Goal: Transaction & Acquisition: Obtain resource

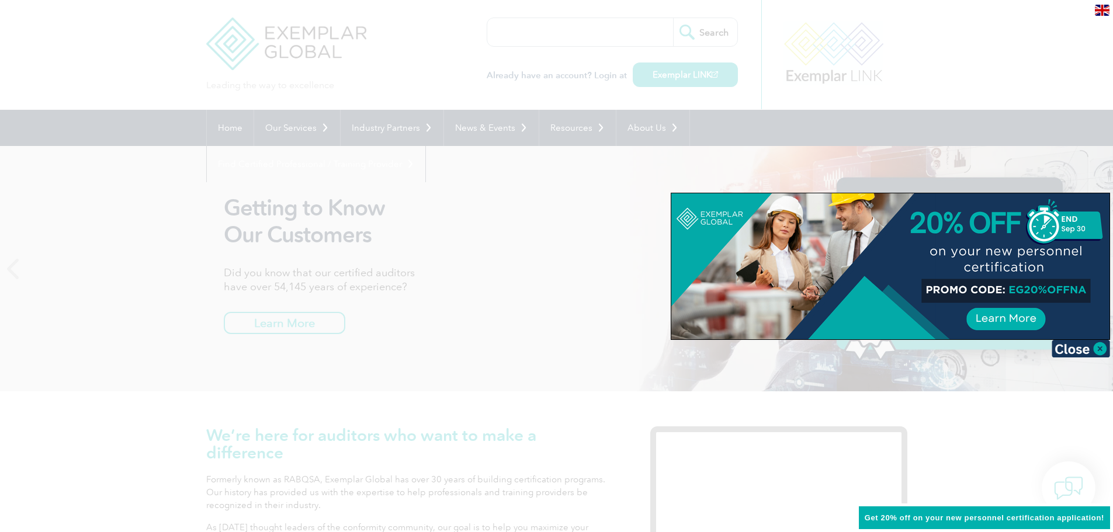
click at [567, 254] on div at bounding box center [556, 266] width 1113 height 532
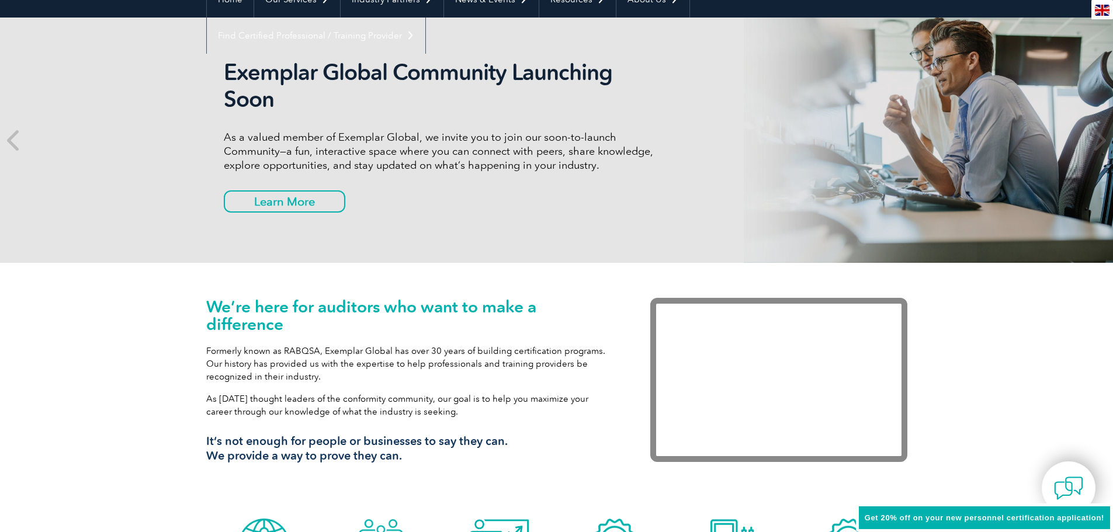
scroll to position [292, 0]
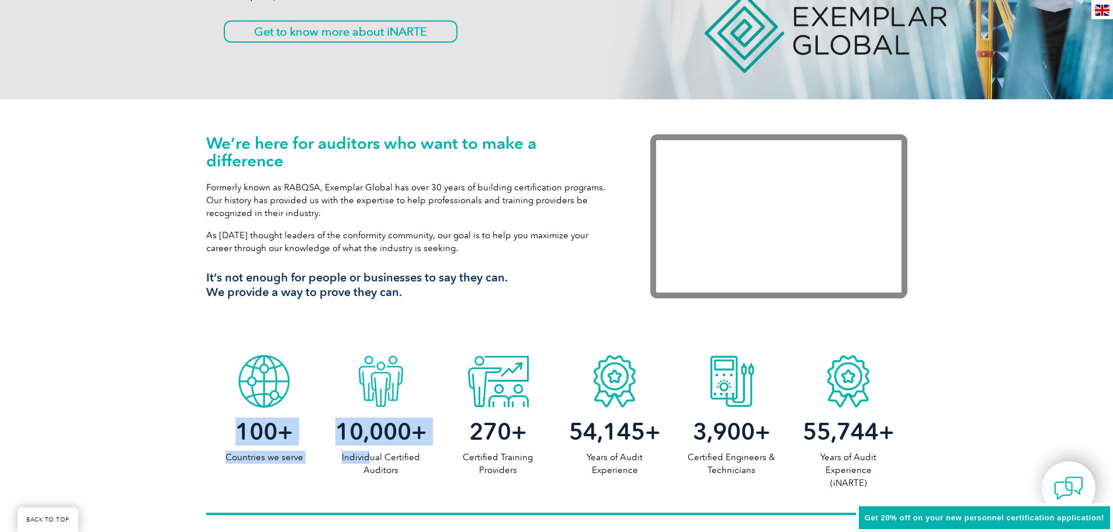
drag, startPoint x: 372, startPoint y: 459, endPoint x: 415, endPoint y: 479, distance: 47.6
click at [415, 479] on div "100 + Countries we serve 10,000 + Individual Certified Auditors 270 + Certified…" at bounding box center [556, 432] width 701 height 166
click at [413, 476] on p "Individual Certified Auditors" at bounding box center [380, 464] width 117 height 26
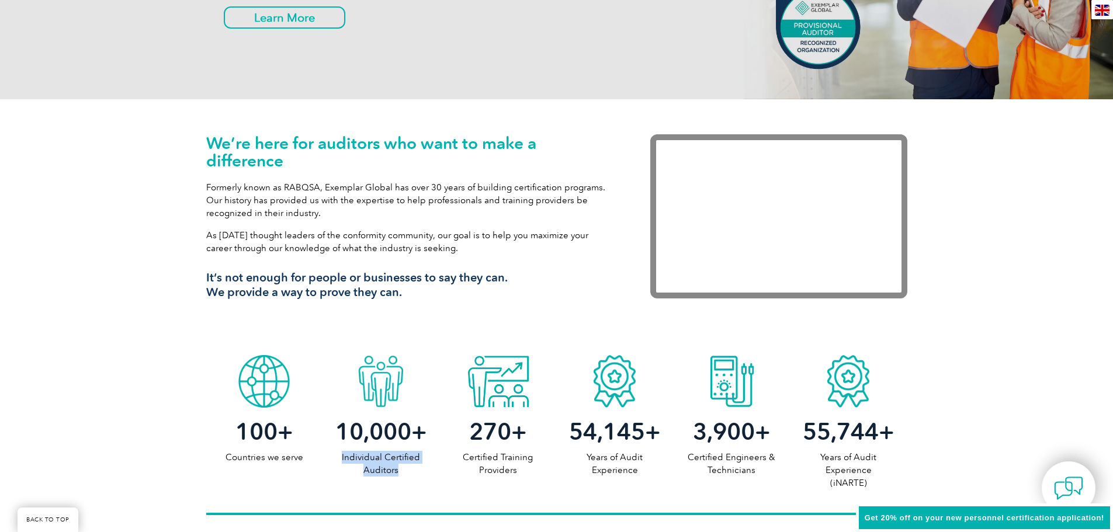
drag, startPoint x: 405, startPoint y: 472, endPoint x: 340, endPoint y: 458, distance: 66.3
click at [340, 458] on p "Individual Certified Auditors" at bounding box center [380, 464] width 117 height 26
drag, startPoint x: 467, startPoint y: 455, endPoint x: 529, endPoint y: 473, distance: 64.9
click at [529, 473] on p "Certified Training Providers" at bounding box center [497, 464] width 117 height 26
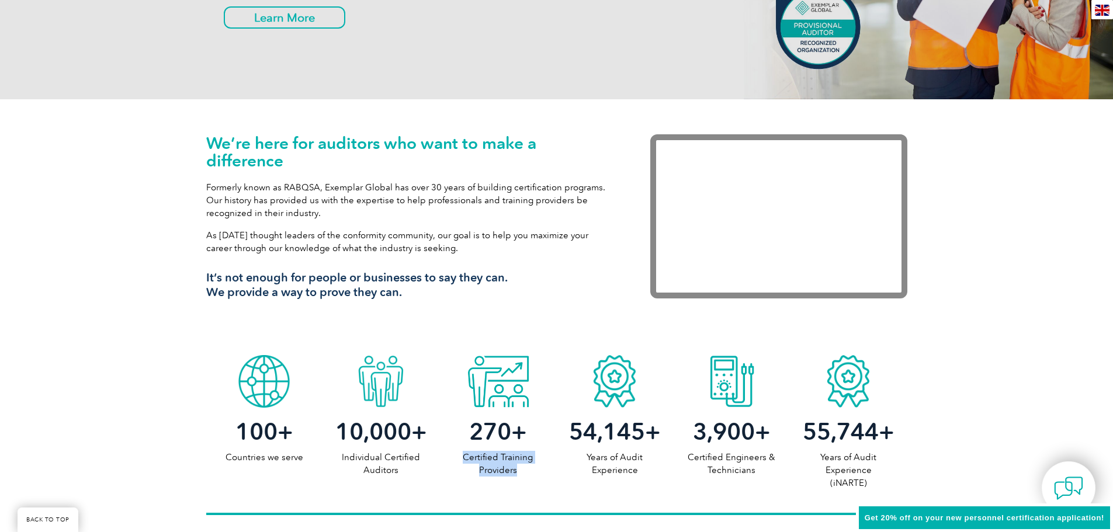
click at [529, 473] on p "Certified Training Providers" at bounding box center [497, 464] width 117 height 26
drag, startPoint x: 595, startPoint y: 458, endPoint x: 650, endPoint y: 470, distance: 55.7
click at [650, 470] on p "Years of Audit Experience" at bounding box center [614, 464] width 117 height 26
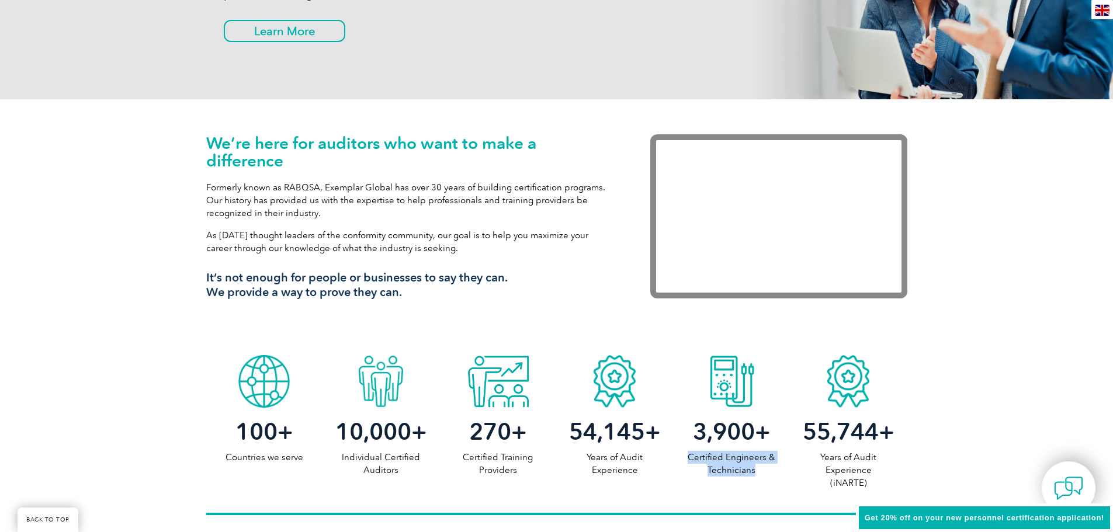
drag, startPoint x: 692, startPoint y: 460, endPoint x: 772, endPoint y: 469, distance: 81.1
click at [772, 469] on p "Certified Engineers & Technicians" at bounding box center [731, 464] width 117 height 26
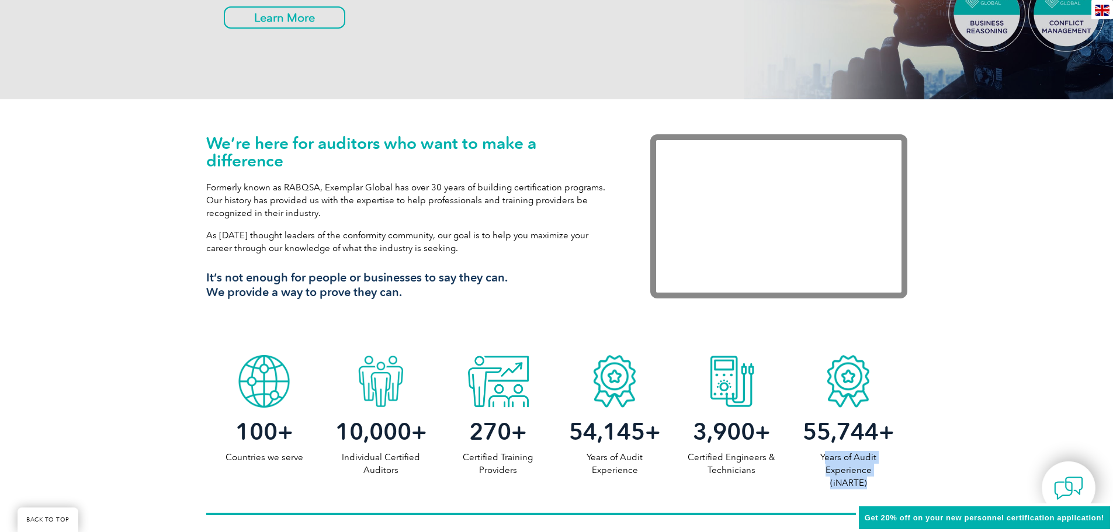
drag, startPoint x: 824, startPoint y: 459, endPoint x: 878, endPoint y: 482, distance: 58.6
click at [878, 482] on p "Years of Audit Experience (iNARTE)" at bounding box center [848, 470] width 117 height 39
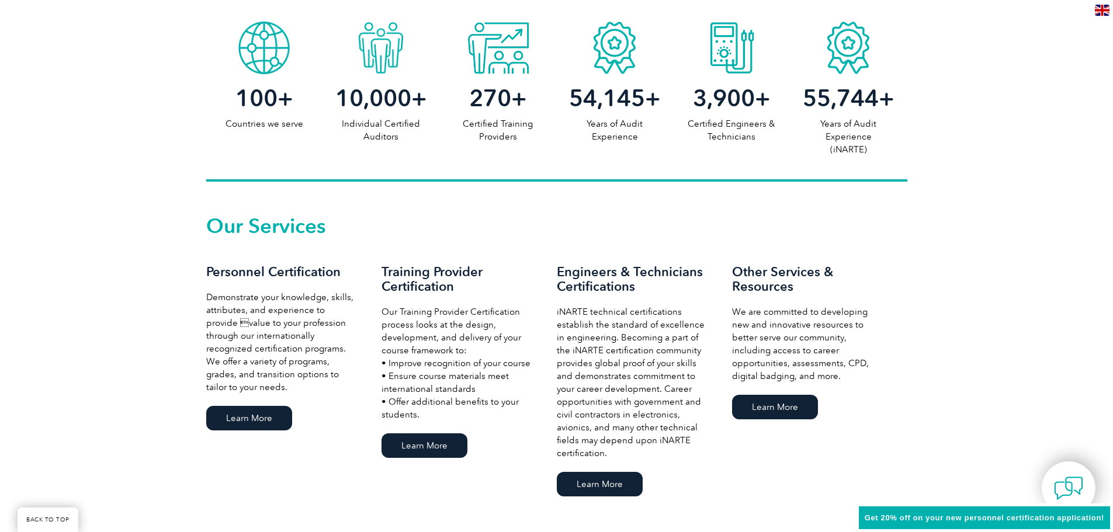
scroll to position [643, 0]
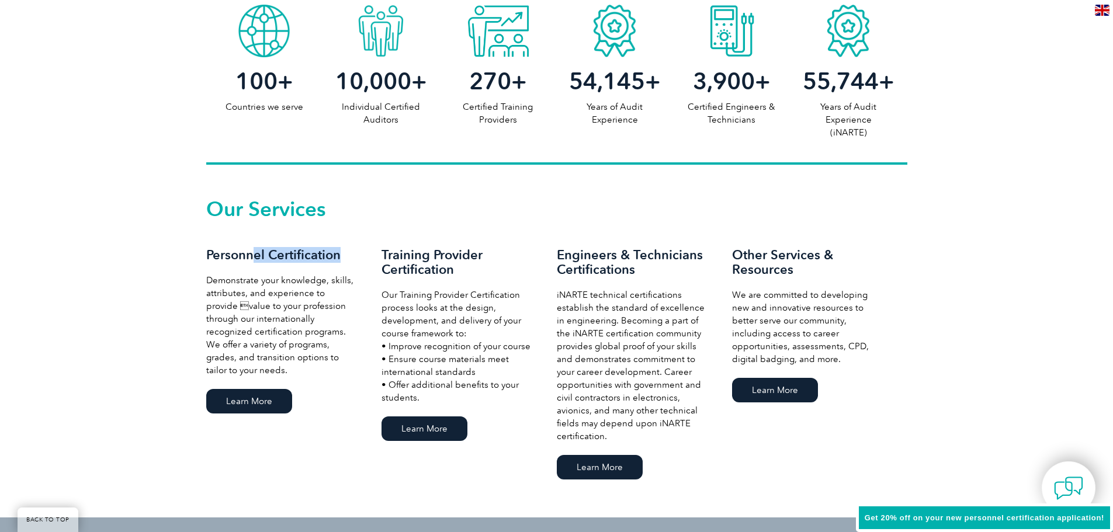
drag, startPoint x: 255, startPoint y: 256, endPoint x: 341, endPoint y: 256, distance: 85.9
click at [341, 256] on h3 "Personnel Certification" at bounding box center [282, 255] width 152 height 15
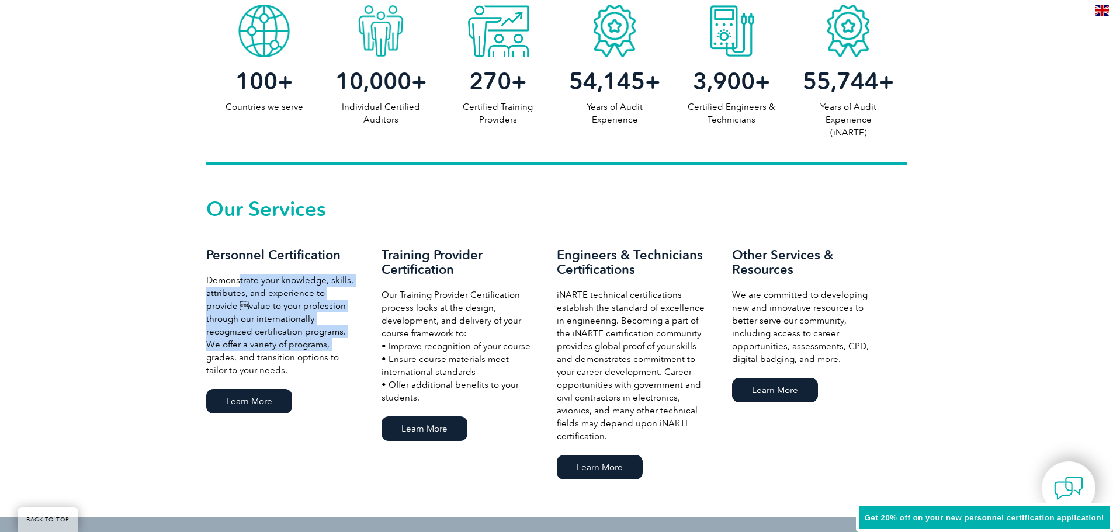
drag, startPoint x: 238, startPoint y: 283, endPoint x: 334, endPoint y: 343, distance: 113.4
click at [334, 343] on p "Demonstrate your knowledge, skills, attributes, and experience to provide valu…" at bounding box center [282, 325] width 152 height 103
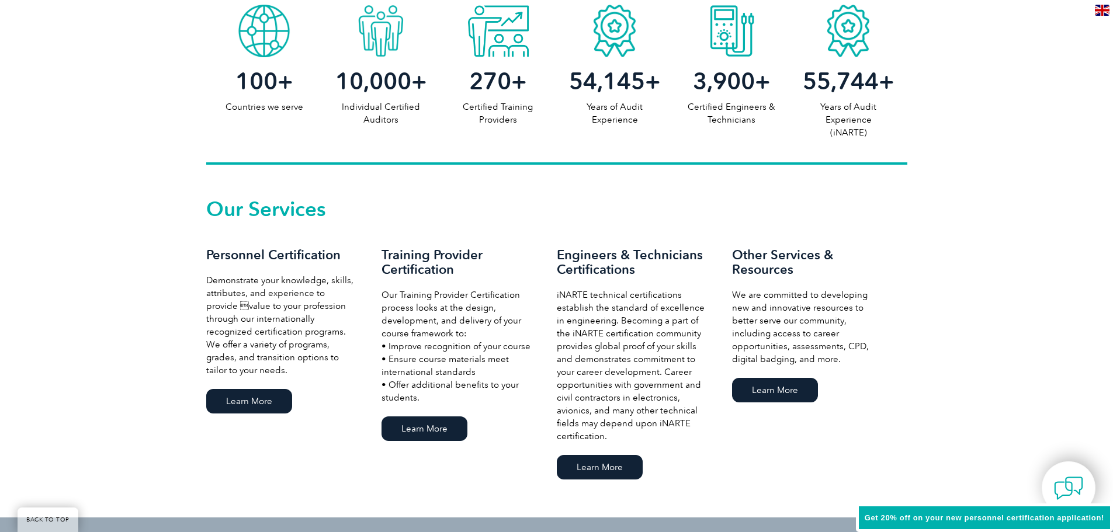
drag, startPoint x: 249, startPoint y: 409, endPoint x: 215, endPoint y: 478, distance: 77.1
click at [215, 478] on div "Our Services Personnel Certification Demonstrate your knowledge, skills, attrib…" at bounding box center [556, 341] width 701 height 283
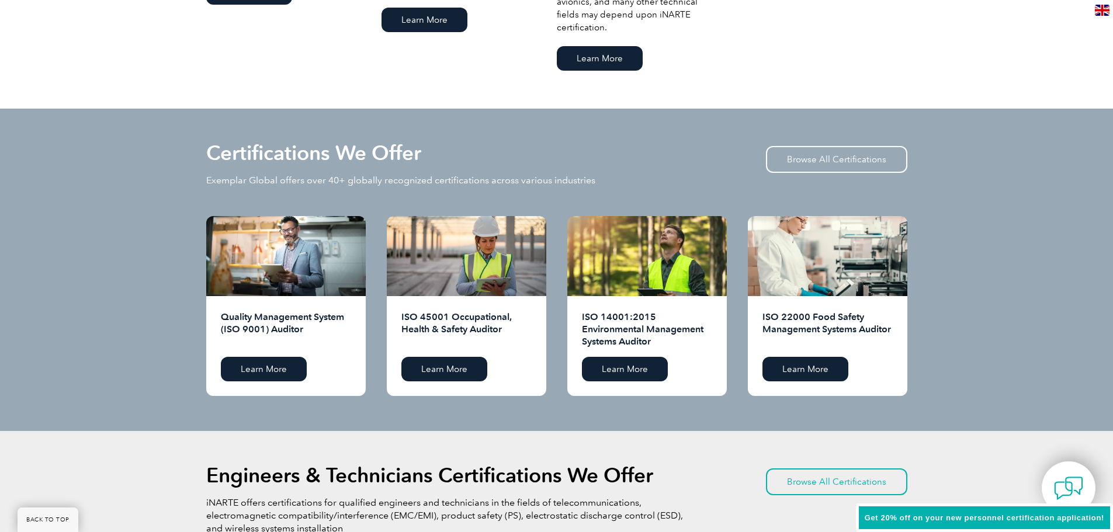
scroll to position [1343, 0]
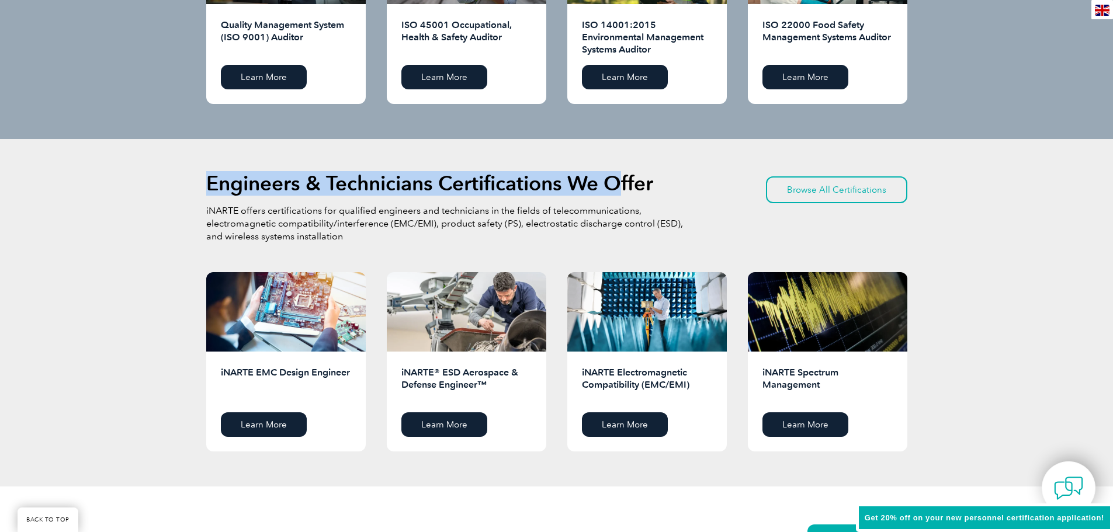
drag, startPoint x: 210, startPoint y: 182, endPoint x: 614, endPoint y: 173, distance: 403.7
click at [614, 174] on h2 "Engineers & Technicians Certifications We Offer" at bounding box center [429, 183] width 447 height 19
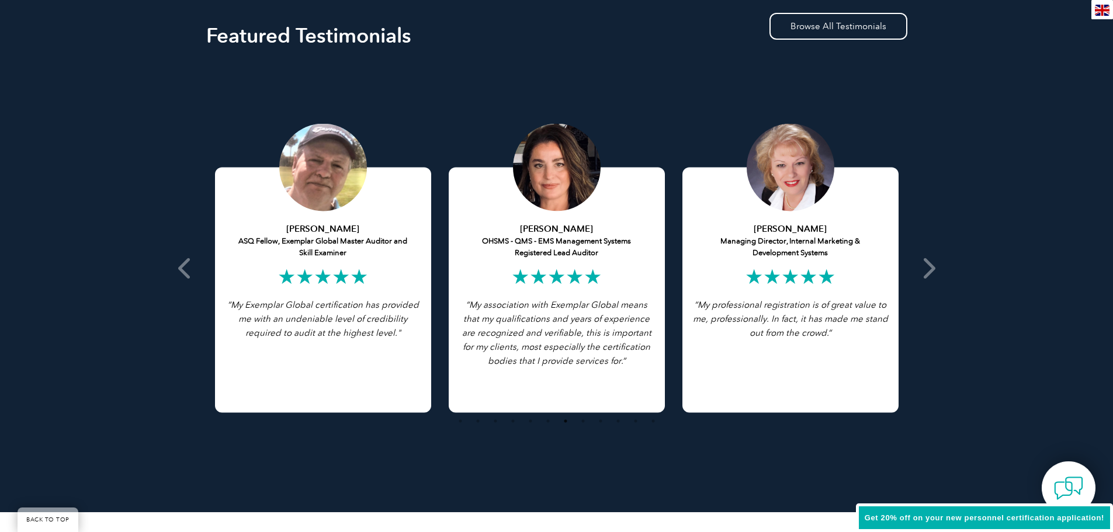
scroll to position [2629, 0]
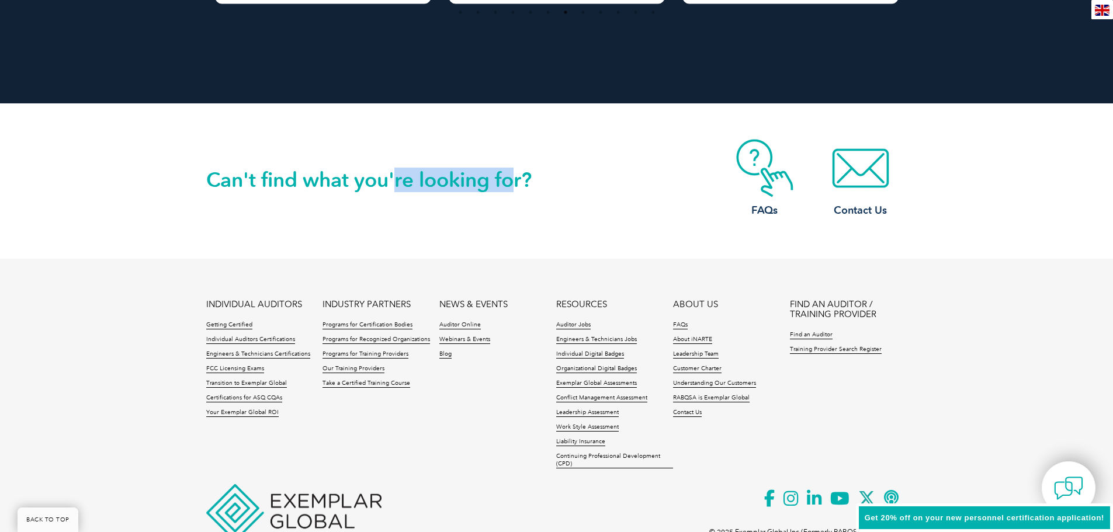
drag, startPoint x: 414, startPoint y: 179, endPoint x: 512, endPoint y: 178, distance: 98.1
click at [512, 178] on h2 "Can't find what you're looking for?" at bounding box center [381, 180] width 350 height 19
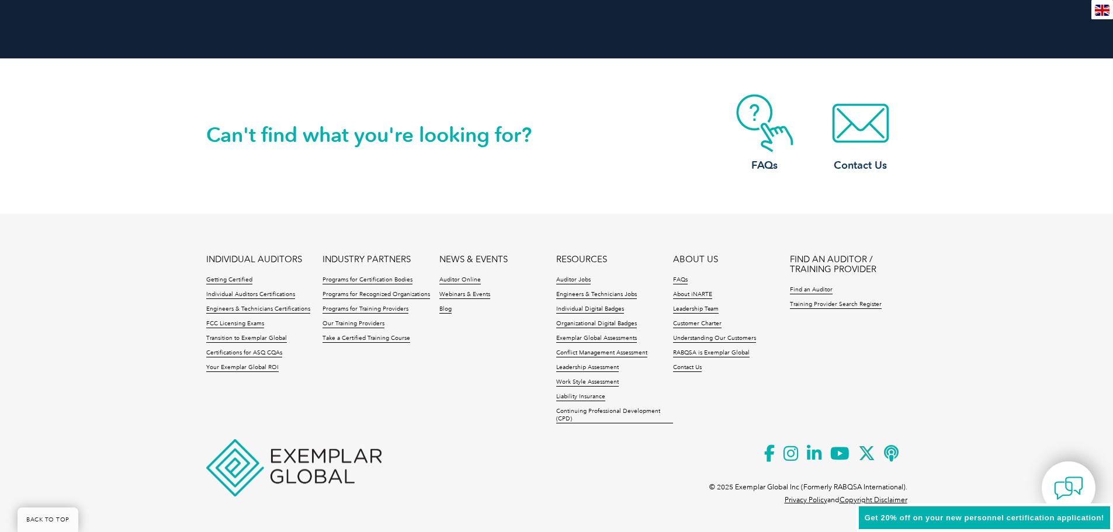
click at [242, 261] on link "INDIVIDUAL AUDITORS" at bounding box center [254, 260] width 96 height 10
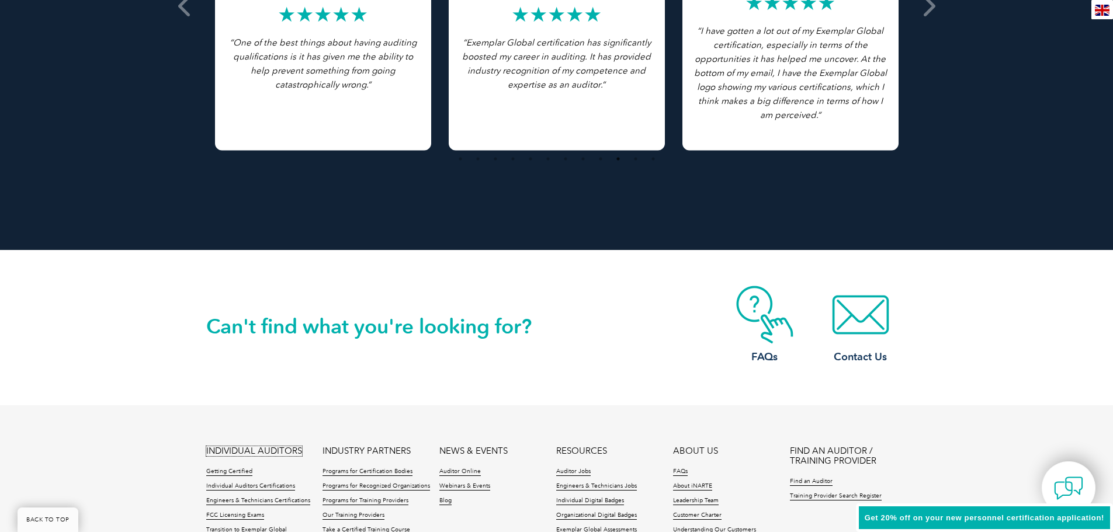
scroll to position [2674, 0]
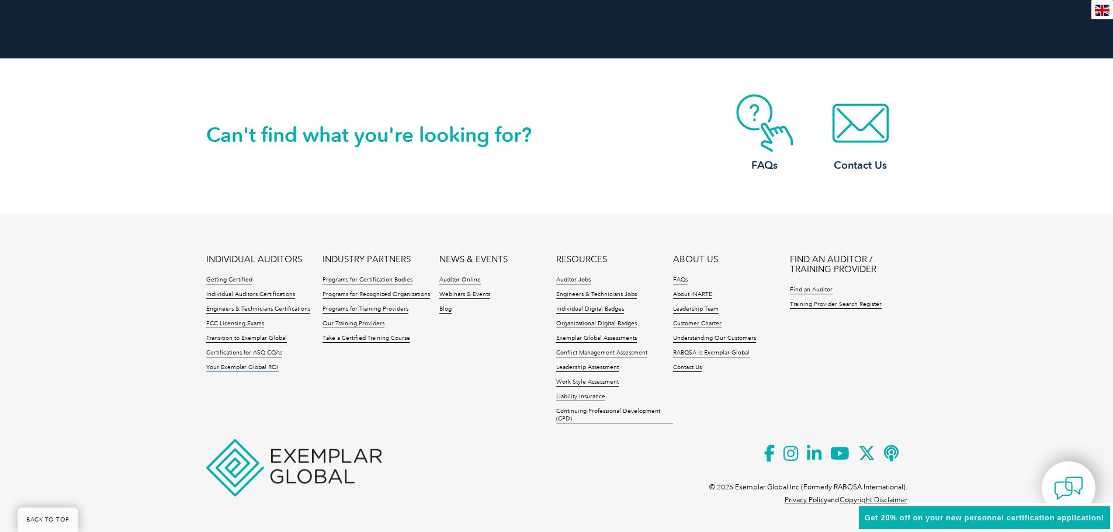
click at [234, 369] on link "Your Exemplar Global ROI" at bounding box center [242, 368] width 72 height 8
click at [237, 367] on link "Your Exemplar Global ROI" at bounding box center [242, 368] width 72 height 8
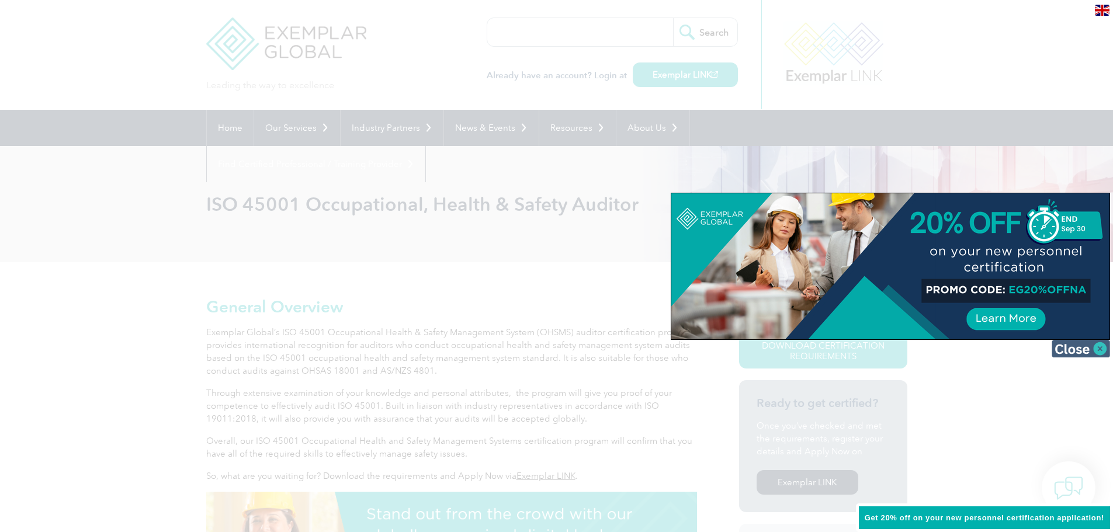
click at [1091, 345] on img at bounding box center [1080, 349] width 58 height 18
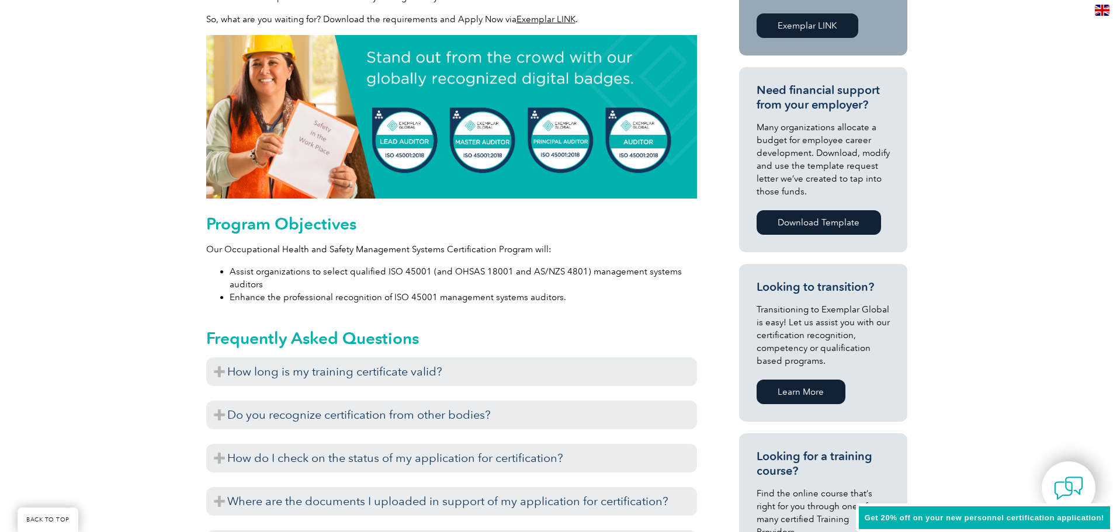
scroll to position [467, 0]
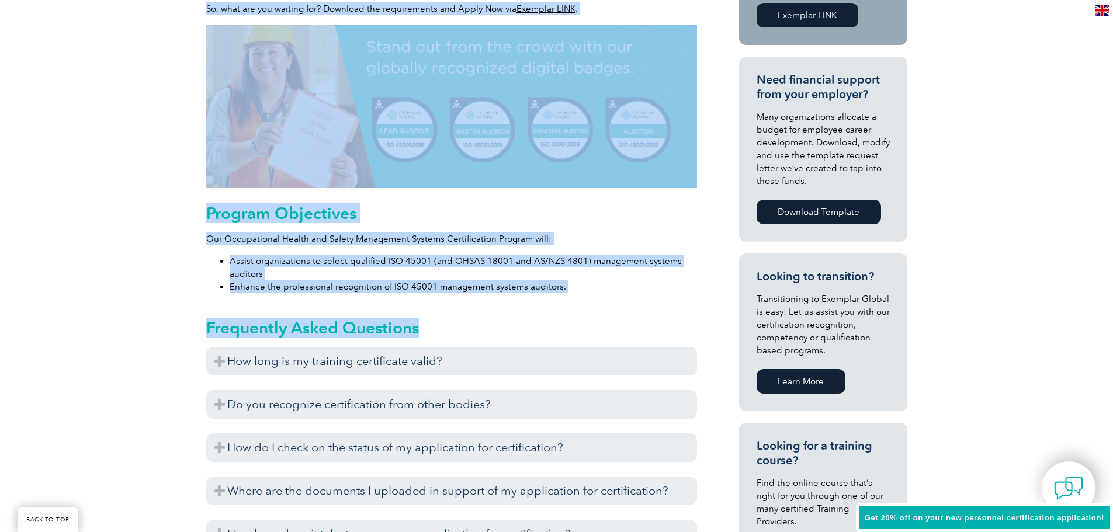
drag, startPoint x: 200, startPoint y: 320, endPoint x: 415, endPoint y: 322, distance: 215.0
click at [415, 322] on div "General Overview Exemplar Global’s ISO 45001 Occupational Health & Safety Manag…" at bounding box center [556, 429] width 1113 height 1269
click at [415, 322] on h2 "Frequently Asked Questions" at bounding box center [451, 327] width 491 height 19
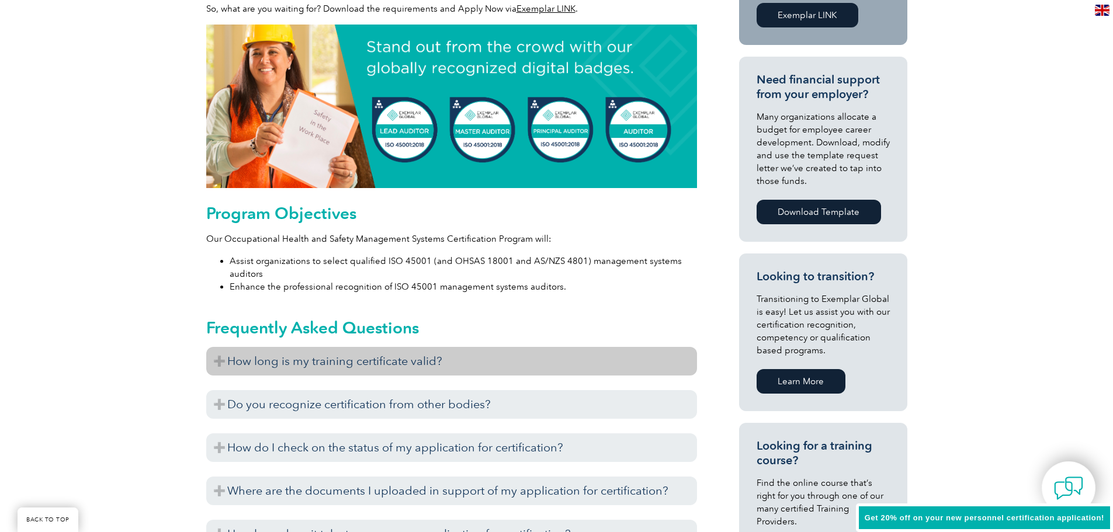
click at [318, 355] on h3 "How long is my training certificate valid?" at bounding box center [451, 361] width 491 height 29
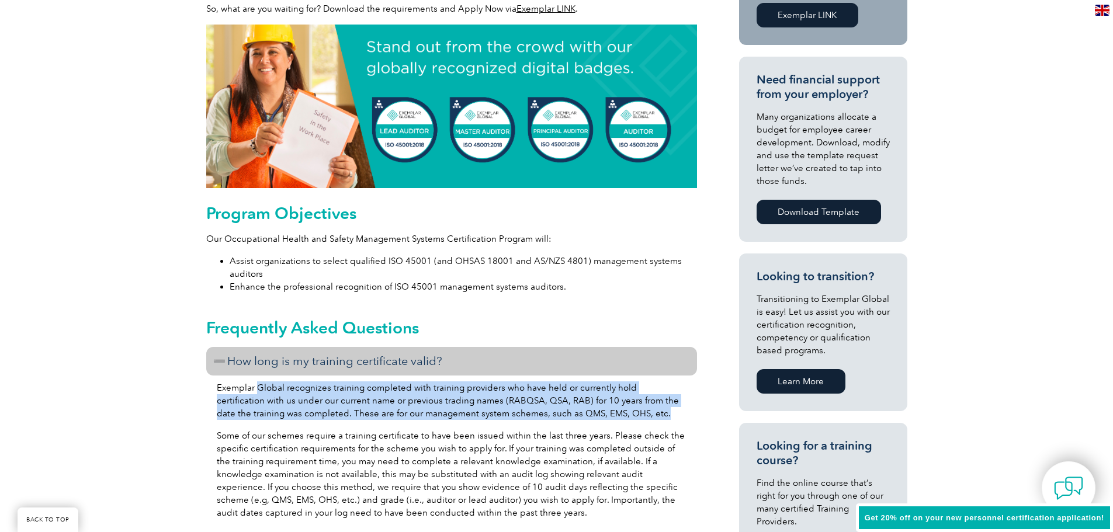
drag, startPoint x: 258, startPoint y: 393, endPoint x: 641, endPoint y: 416, distance: 383.9
click at [641, 416] on p "Exemplar Global recognizes training completed with training providers who have …" at bounding box center [452, 400] width 470 height 39
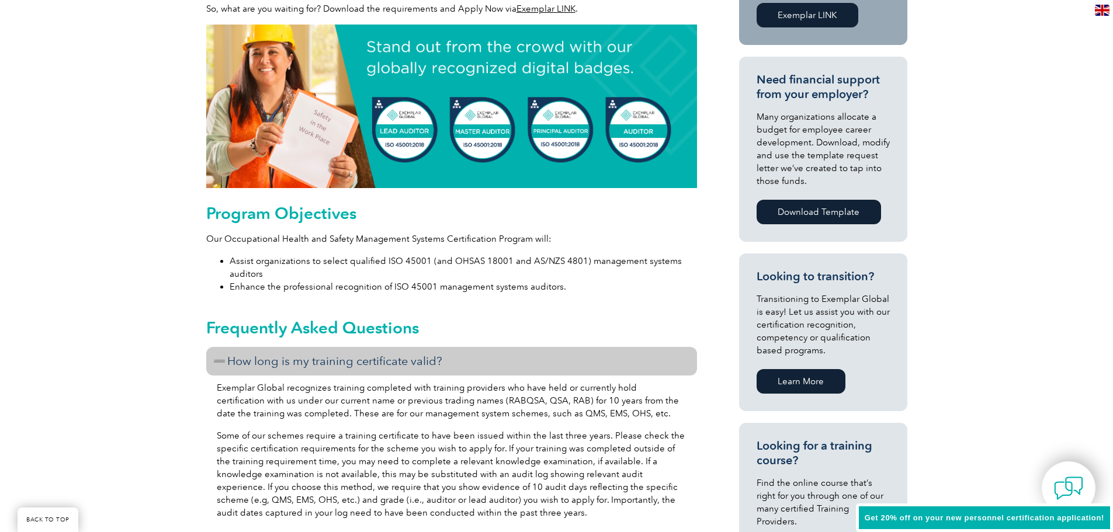
scroll to position [643, 0]
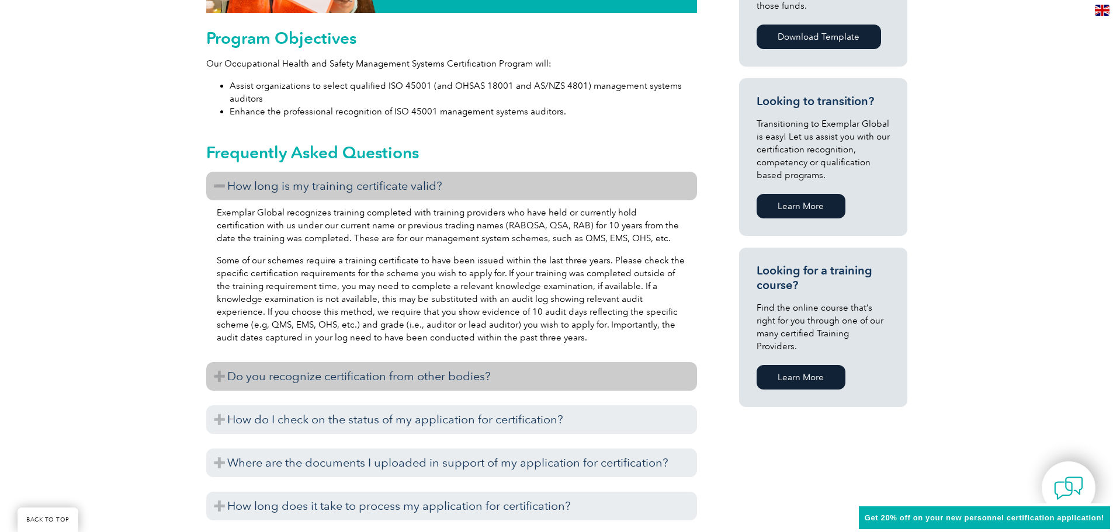
click at [242, 372] on h3 "Do you recognize certification from other bodies?" at bounding box center [451, 376] width 491 height 29
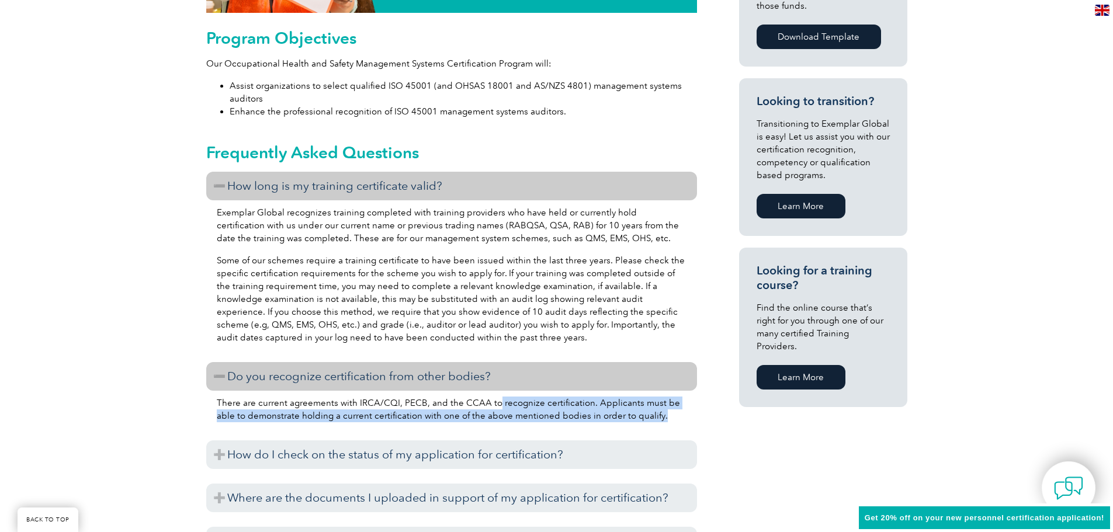
drag, startPoint x: 491, startPoint y: 404, endPoint x: 653, endPoint y: 416, distance: 162.2
click at [653, 416] on p "There are current agreements with IRCA/CQI, PECB, and the CCAA to recognize cer…" at bounding box center [452, 410] width 470 height 26
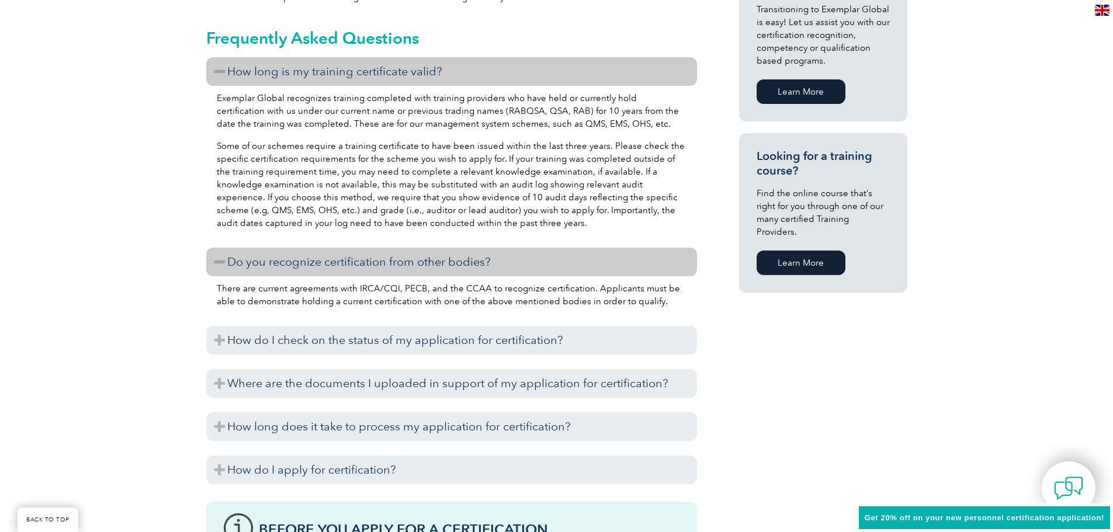
scroll to position [759, 0]
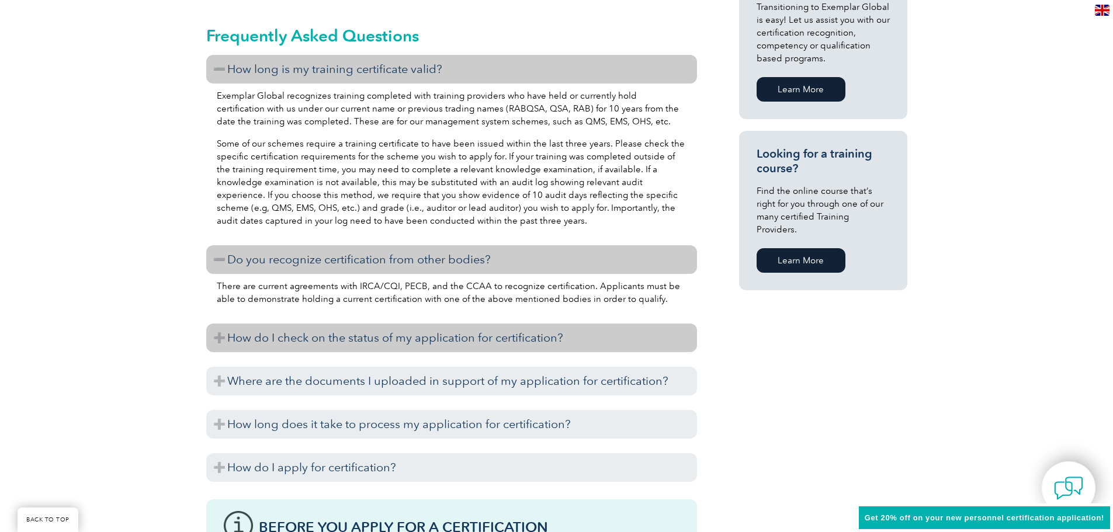
click at [258, 337] on h3 "How do I check on the status of my application for certification?" at bounding box center [451, 338] width 491 height 29
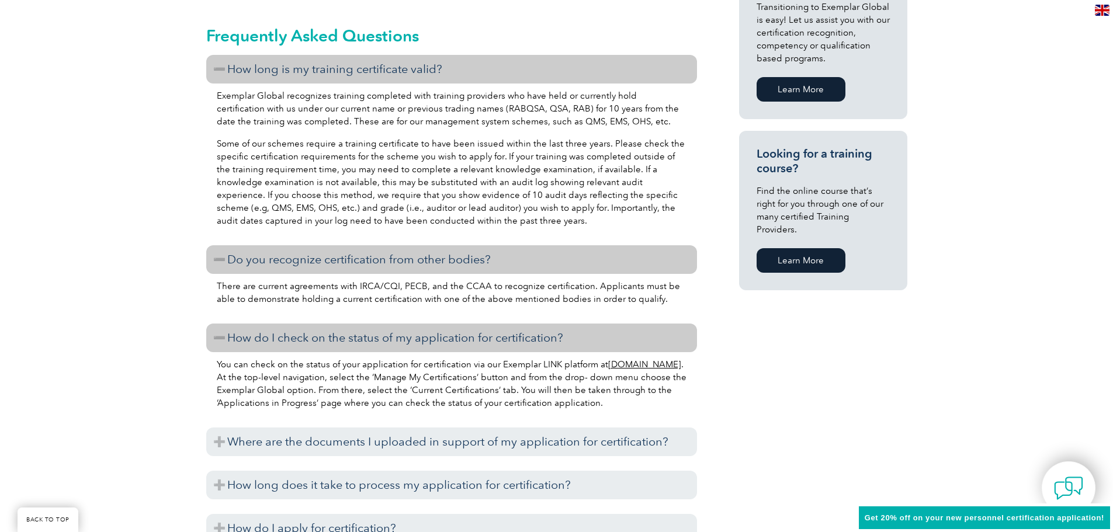
click at [234, 335] on h3 "How do I check on the status of my application for certification?" at bounding box center [451, 338] width 491 height 29
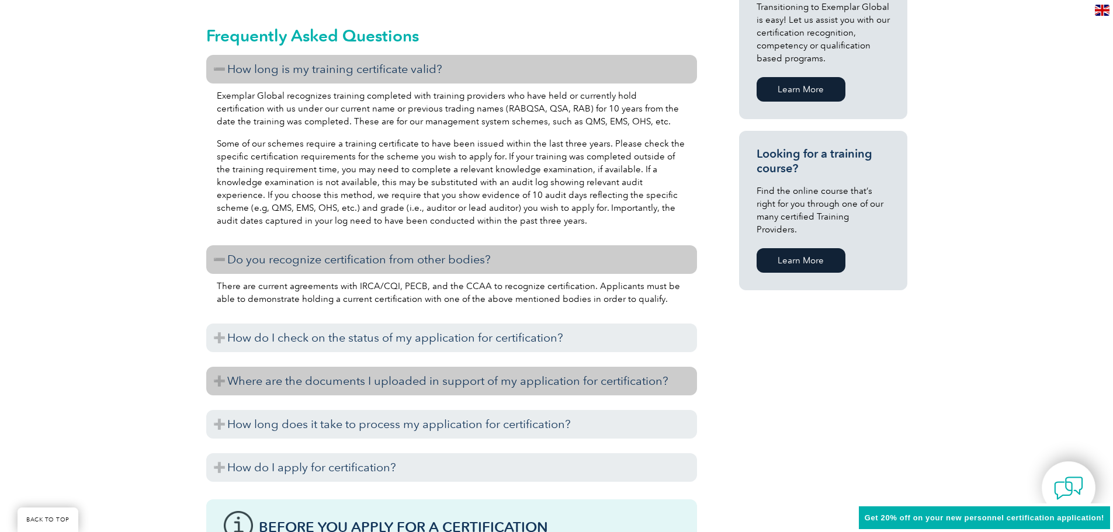
click at [282, 379] on h3 "Where are the documents I uploaded in support of my application for certificati…" at bounding box center [451, 381] width 491 height 29
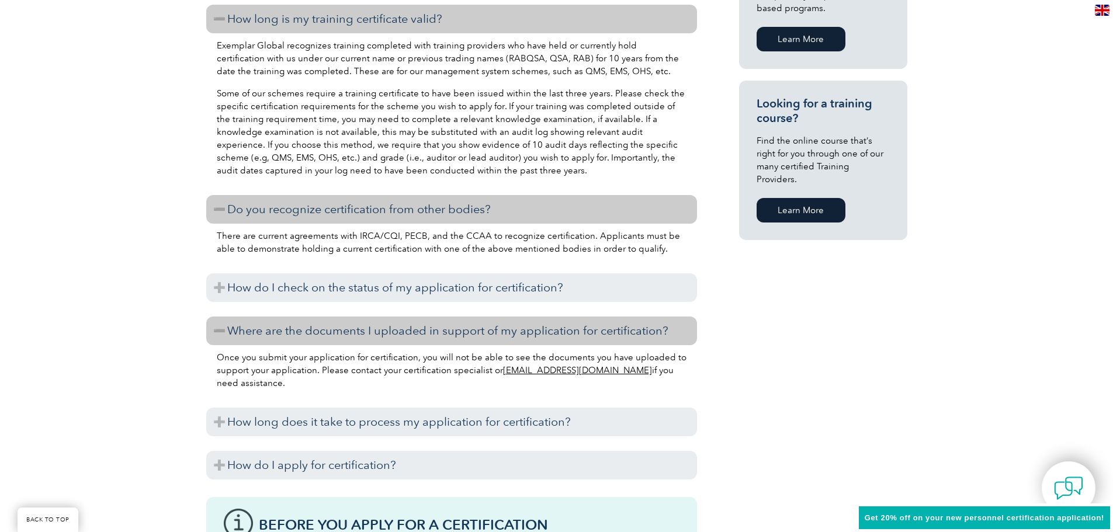
scroll to position [876, 0]
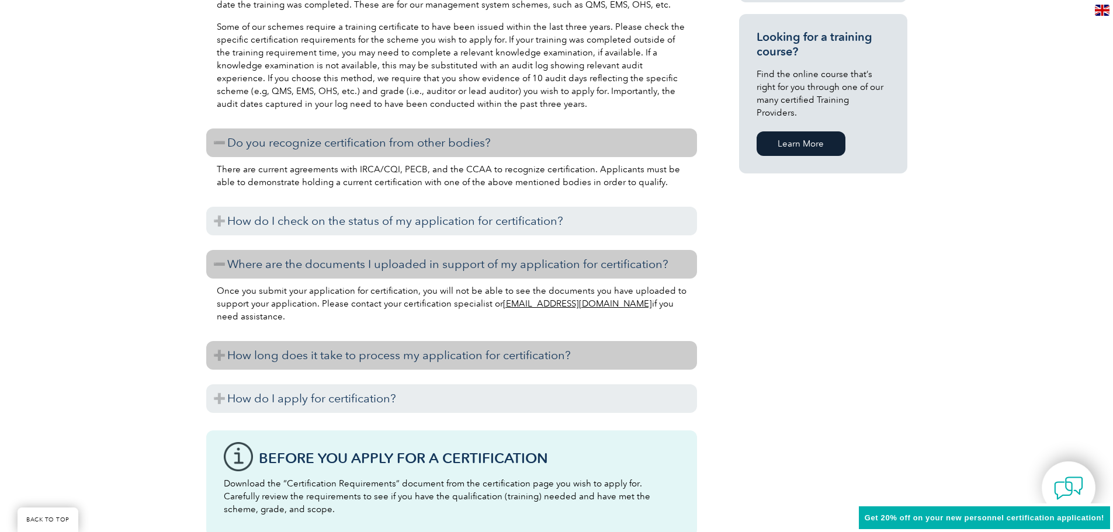
click at [219, 358] on h3 "How long does it take to process my application for certification?" at bounding box center [451, 355] width 491 height 29
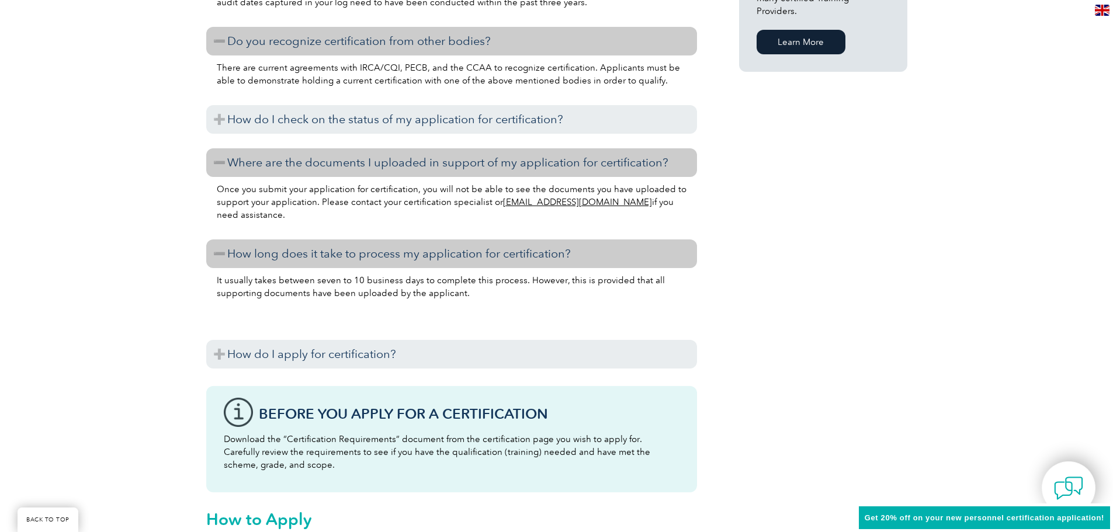
scroll to position [1051, 0]
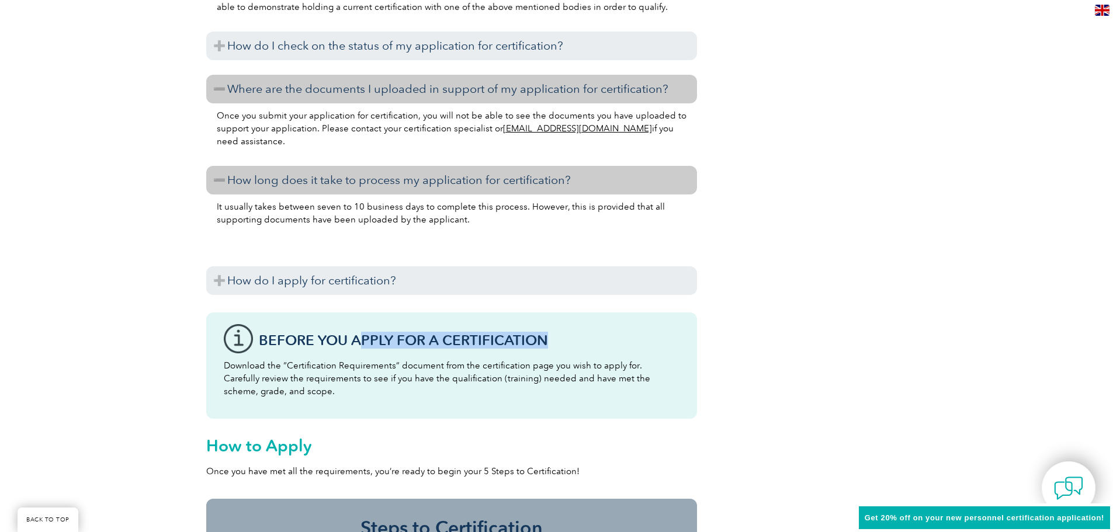
drag, startPoint x: 359, startPoint y: 339, endPoint x: 571, endPoint y: 329, distance: 212.2
click at [571, 329] on div "Before You Apply For a Certification Download the “Certification Requirements” …" at bounding box center [451, 366] width 491 height 106
drag, startPoint x: 545, startPoint y: 339, endPoint x: 277, endPoint y: 325, distance: 267.9
click at [277, 325] on div "Before You Apply For a Certification Download the “Certification Requirements” …" at bounding box center [451, 366] width 491 height 106
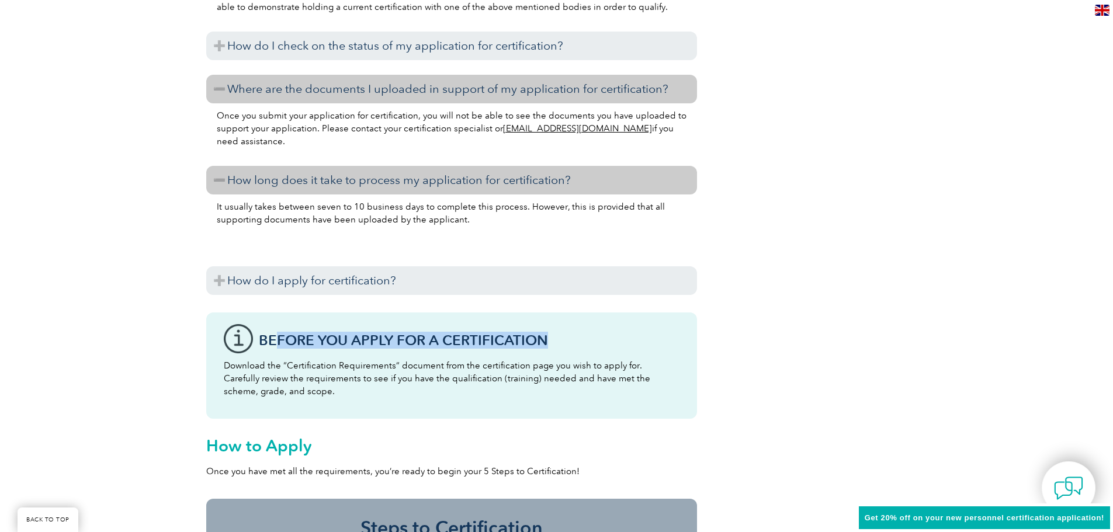
click at [277, 325] on div "Before You Apply For a Certification Download the “Certification Requirements” …" at bounding box center [451, 366] width 491 height 106
drag, startPoint x: 289, startPoint y: 363, endPoint x: 609, endPoint y: 397, distance: 322.4
click at [609, 397] on p "Download the “Certification Requirements” document from the certification page …" at bounding box center [452, 378] width 456 height 39
drag, startPoint x: 241, startPoint y: 378, endPoint x: 584, endPoint y: 394, distance: 343.2
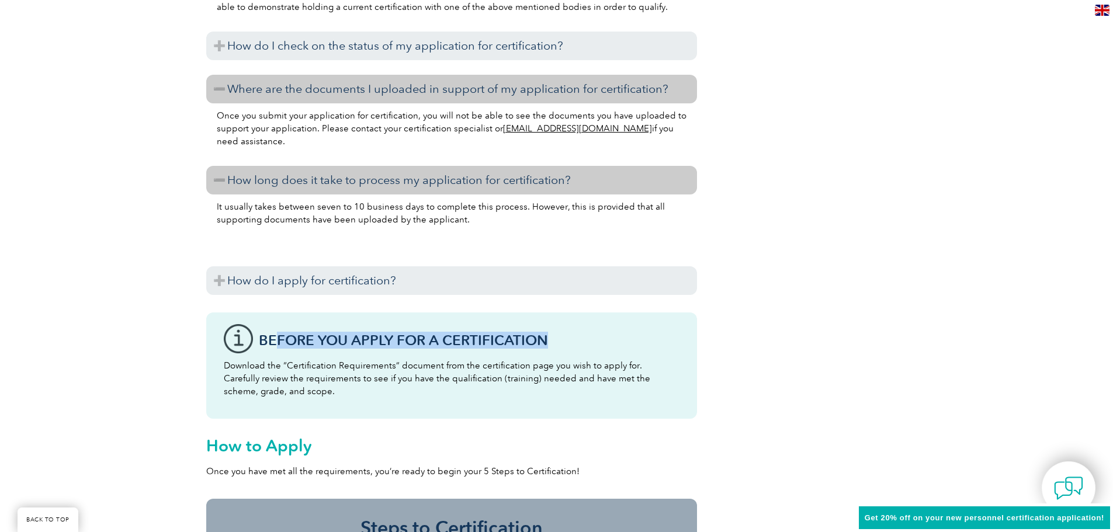
click at [584, 394] on p "Download the “Certification Requirements” document from the certification page …" at bounding box center [452, 378] width 456 height 39
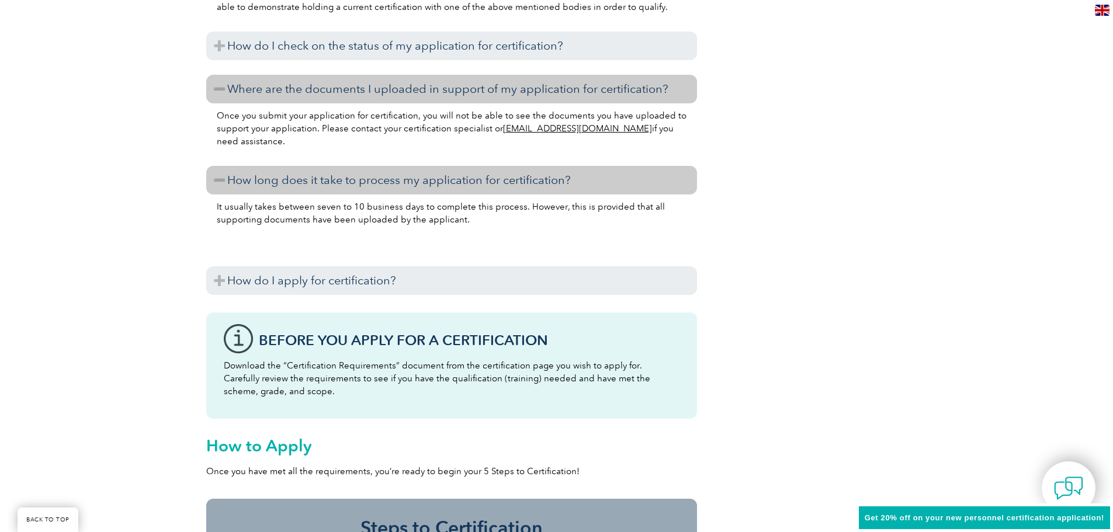
scroll to position [1285, 0]
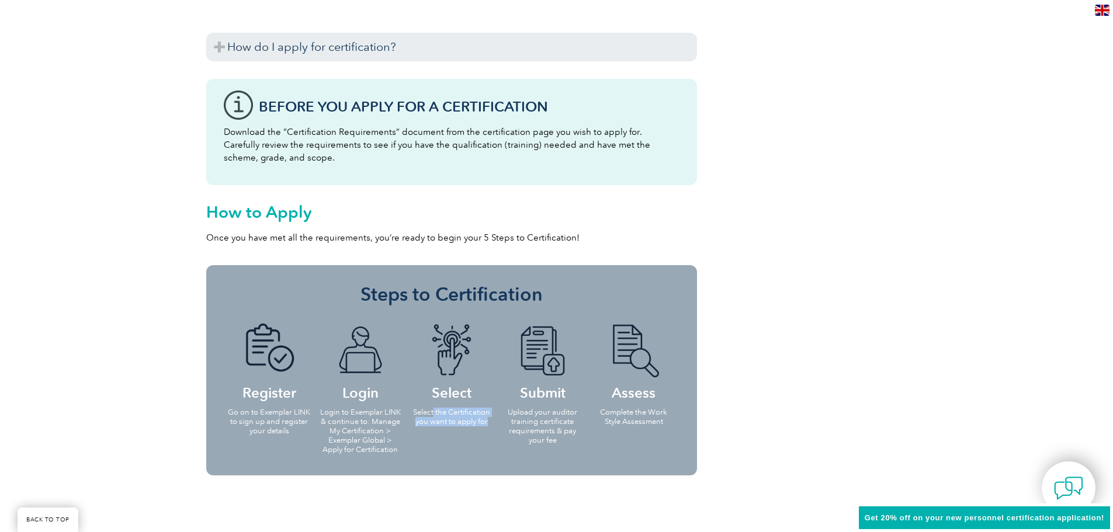
drag, startPoint x: 433, startPoint y: 412, endPoint x: 491, endPoint y: 421, distance: 58.5
click at [491, 421] on p "Select the Certification you want to apply for" at bounding box center [451, 417] width 84 height 19
drag, startPoint x: 512, startPoint y: 414, endPoint x: 575, endPoint y: 441, distance: 68.0
click at [575, 441] on p "Upload your auditor training certificate requirements & pay your fee" at bounding box center [543, 426] width 84 height 37
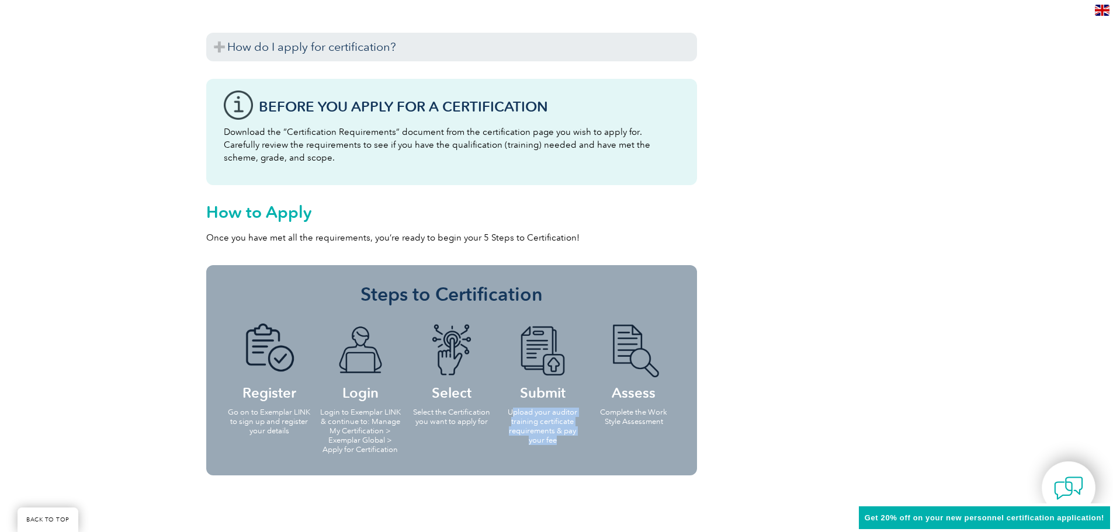
click at [575, 441] on p "Upload your auditor training certificate requirements & pay your fee" at bounding box center [543, 426] width 84 height 37
drag, startPoint x: 605, startPoint y: 415, endPoint x: 666, endPoint y: 429, distance: 63.0
click at [666, 429] on li "Assess Complete the Work Style Assessment" at bounding box center [633, 374] width 91 height 124
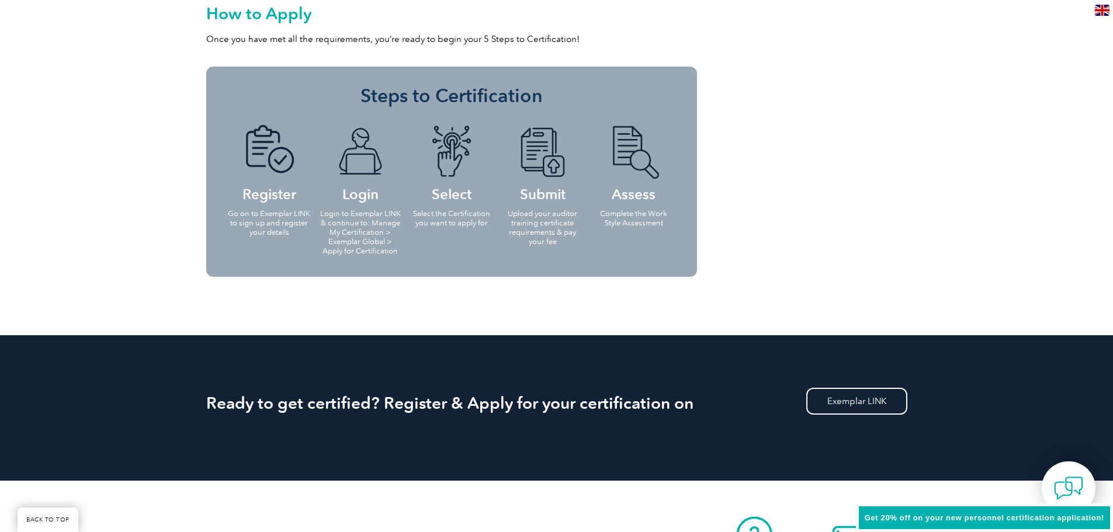
scroll to position [1577, 0]
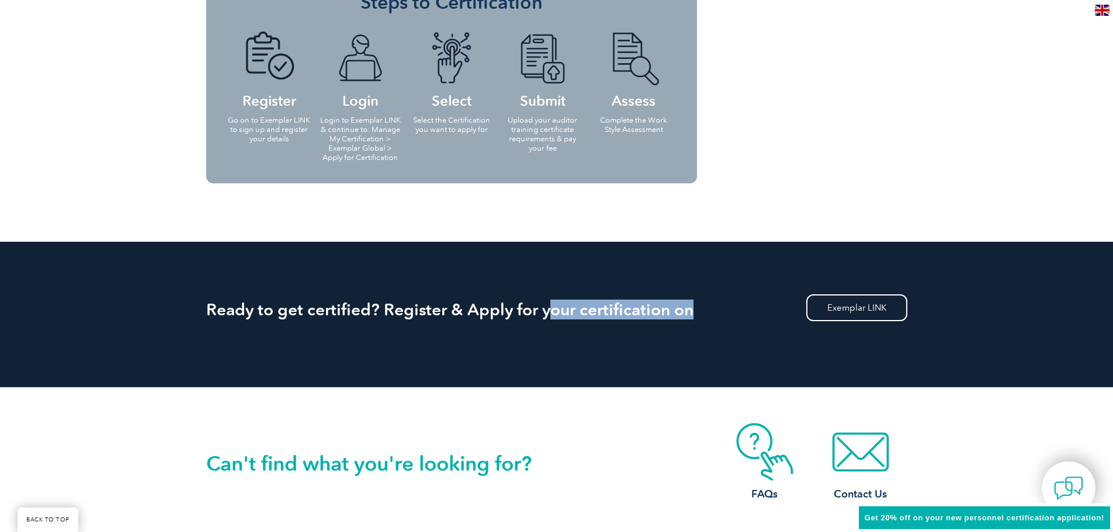
drag, startPoint x: 551, startPoint y: 310, endPoint x: 709, endPoint y: 318, distance: 158.0
click at [709, 318] on h2 "Ready to get certified? Register & Apply for your certification on" at bounding box center [556, 309] width 701 height 19
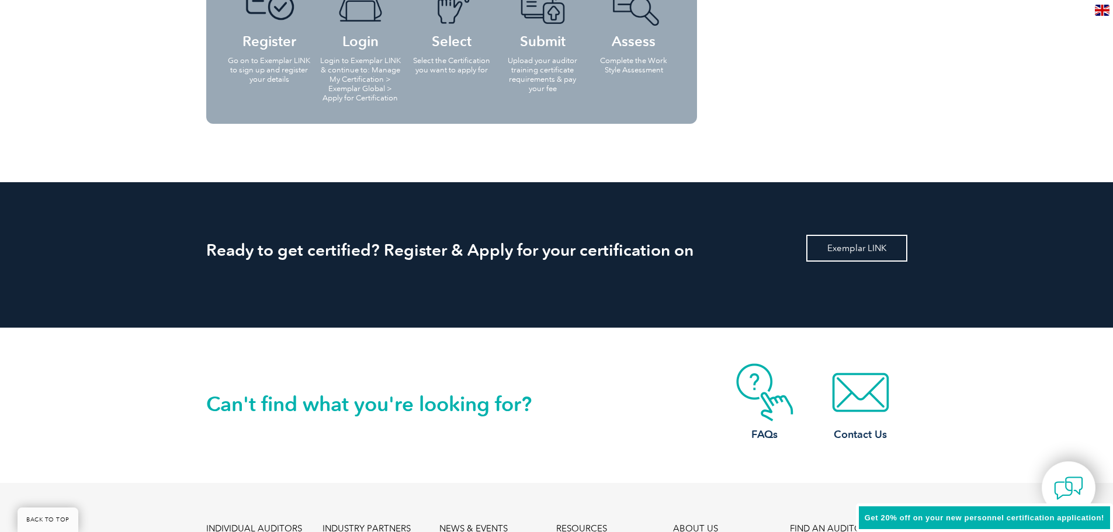
scroll to position [1636, 0]
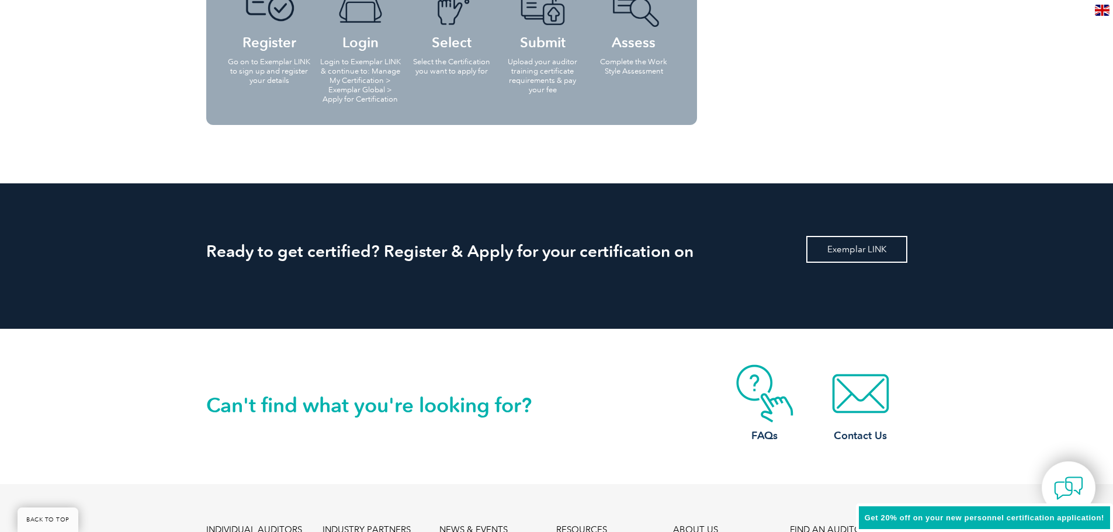
click at [856, 243] on link "Exemplar LINK" at bounding box center [856, 249] width 101 height 27
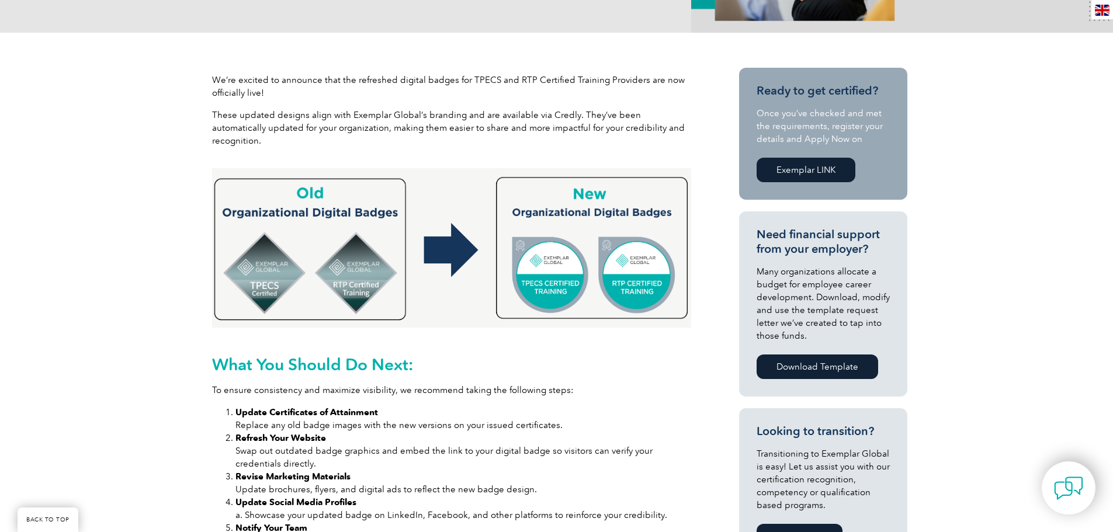
scroll to position [584, 0]
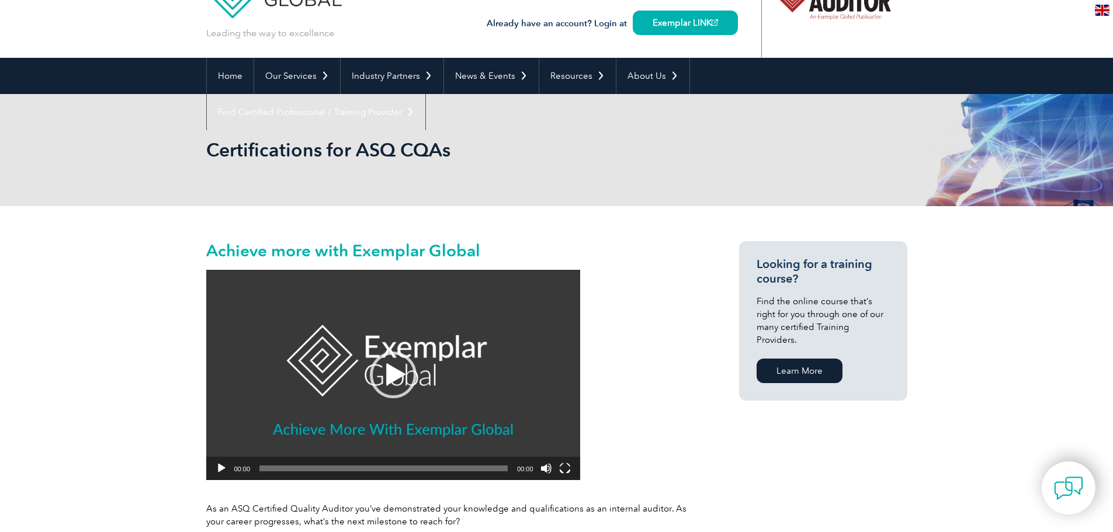
scroll to position [117, 0]
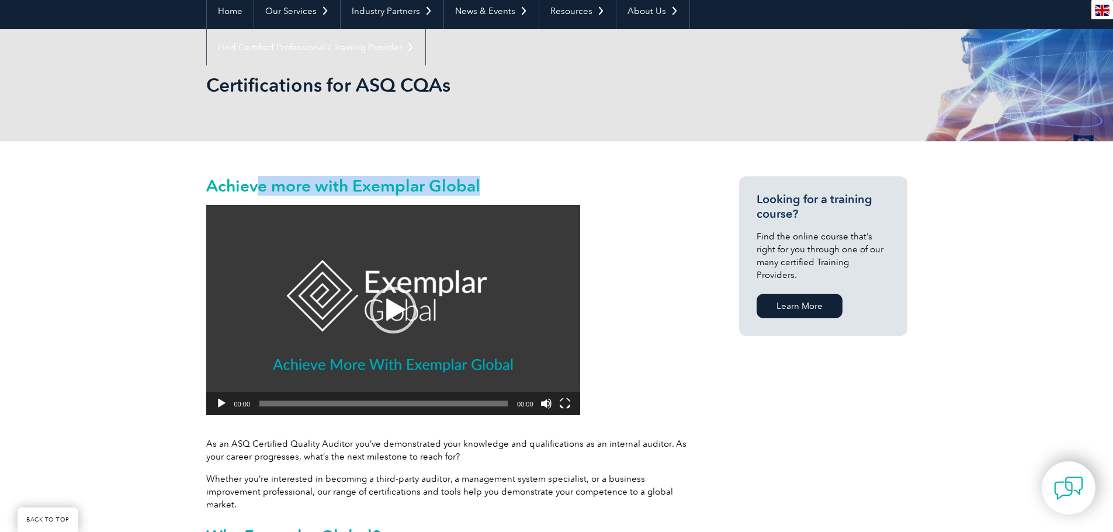
drag, startPoint x: 345, startPoint y: 186, endPoint x: 481, endPoint y: 178, distance: 136.3
click at [481, 178] on h2 "Achieve more with Exemplar Global" at bounding box center [451, 185] width 491 height 19
click at [402, 288] on div "Play" at bounding box center [393, 310] width 47 height 47
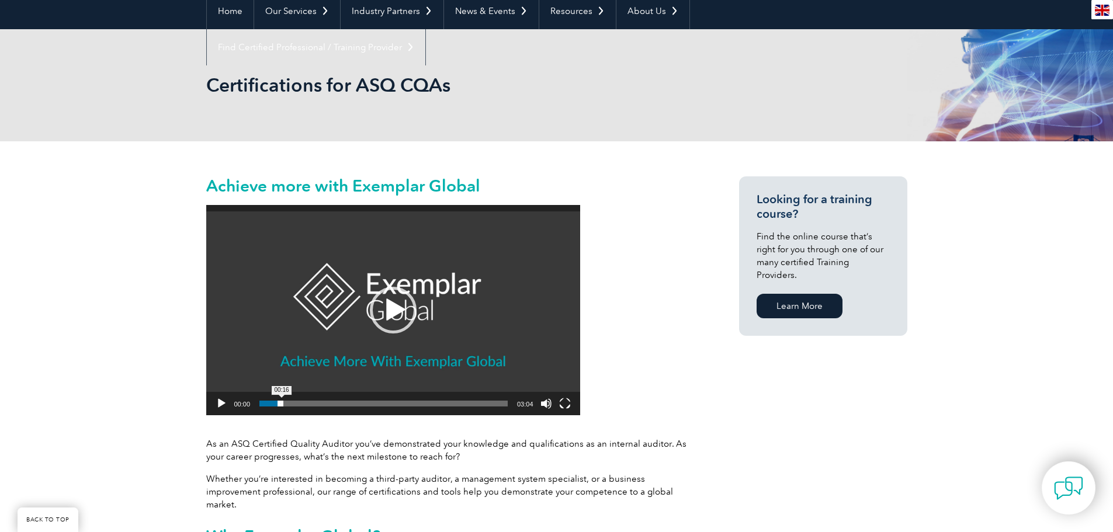
click at [282, 404] on span "00:16" at bounding box center [383, 404] width 248 height 6
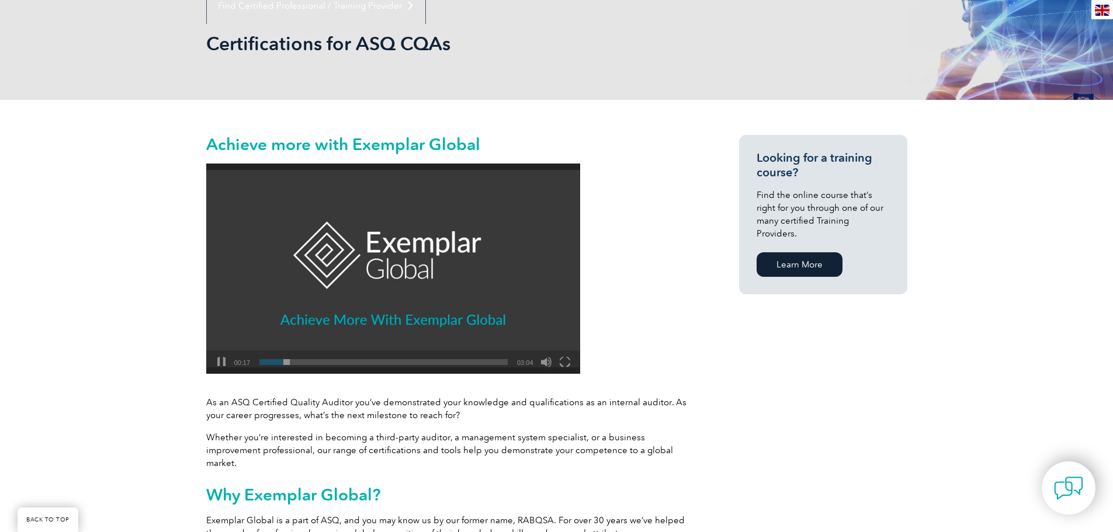
scroll to position [175, 0]
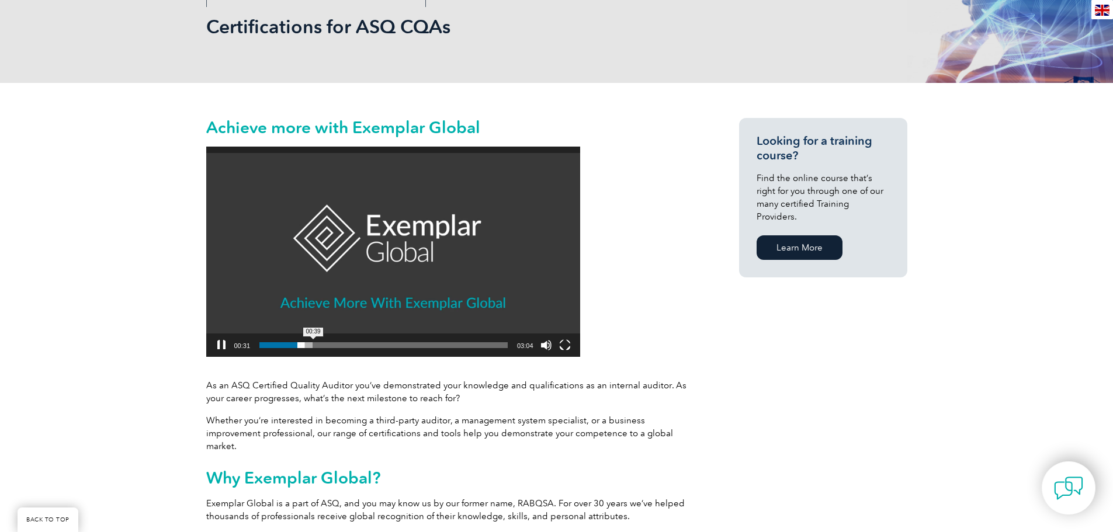
click at [313, 346] on span "00:39" at bounding box center [383, 345] width 248 height 6
click at [221, 346] on button "Pause" at bounding box center [222, 345] width 12 height 12
click at [223, 348] on button "Play" at bounding box center [222, 345] width 12 height 12
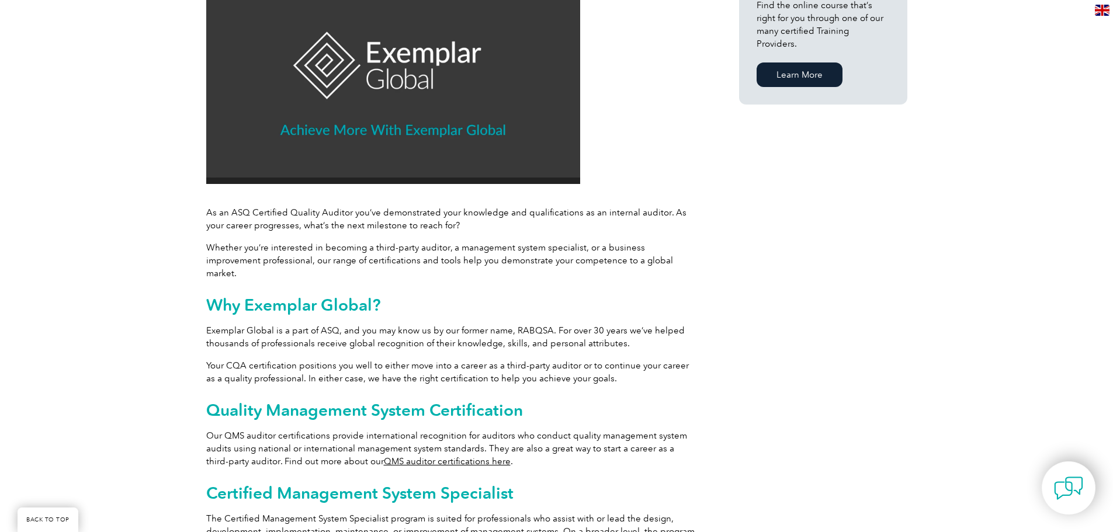
scroll to position [350, 0]
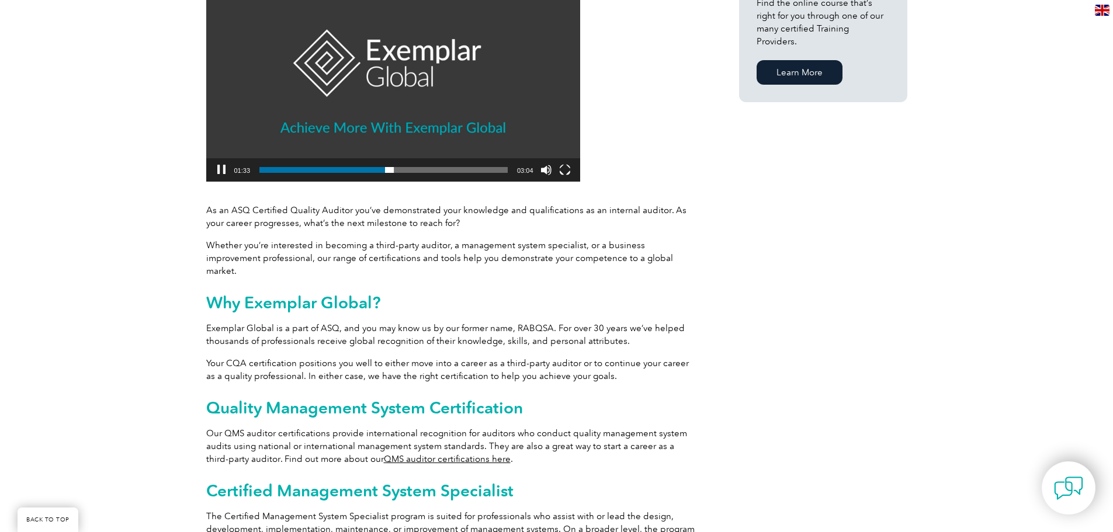
click at [221, 172] on button "Pause" at bounding box center [222, 170] width 12 height 12
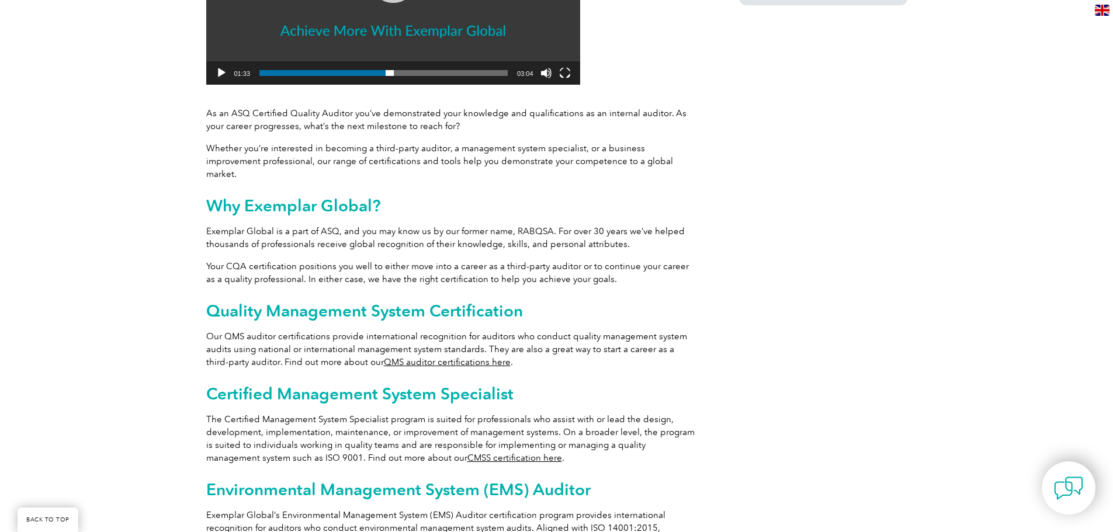
scroll to position [467, 0]
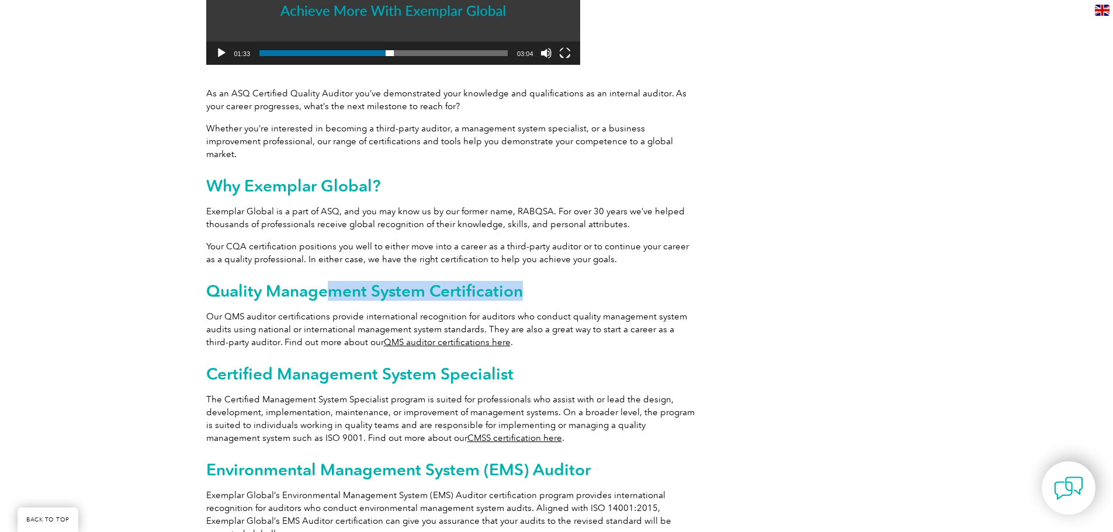
drag, startPoint x: 334, startPoint y: 279, endPoint x: 543, endPoint y: 280, distance: 209.7
click at [543, 282] on h2 "Quality Management System Certification" at bounding box center [451, 291] width 491 height 19
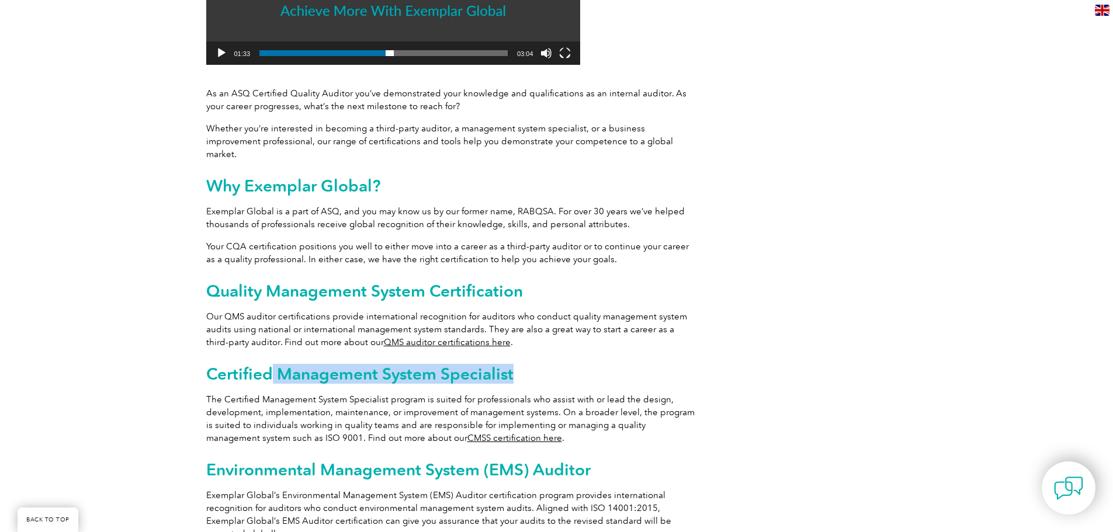
drag, startPoint x: 294, startPoint y: 361, endPoint x: 553, endPoint y: 363, distance: 258.8
click at [553, 364] on h2 "Certified Management System Specialist" at bounding box center [451, 373] width 491 height 19
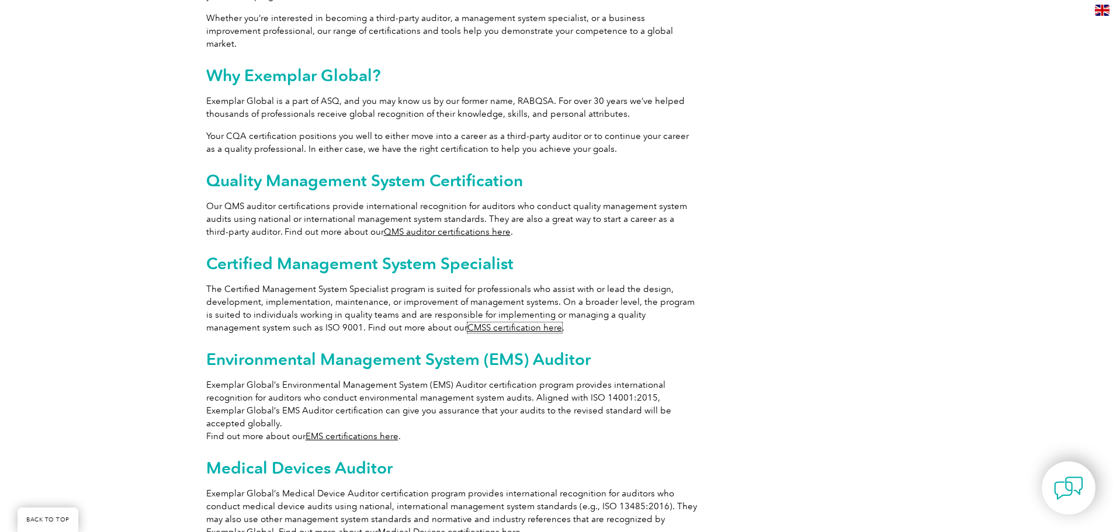
scroll to position [584, 0]
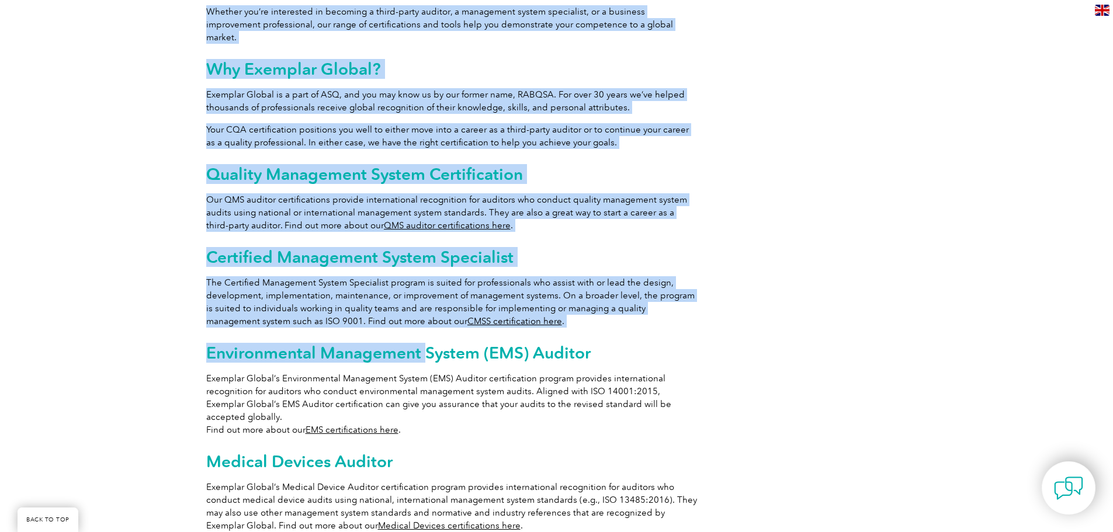
drag, startPoint x: 207, startPoint y: 338, endPoint x: 424, endPoint y: 345, distance: 216.8
click at [424, 345] on div "Achieve more with Exemplar Global Video Player https://exemplarglobal.org/wp-co…" at bounding box center [556, 199] width 1113 height 1050
click at [424, 345] on h2 "Environmental Management System (EMS) Auditor" at bounding box center [451, 352] width 491 height 19
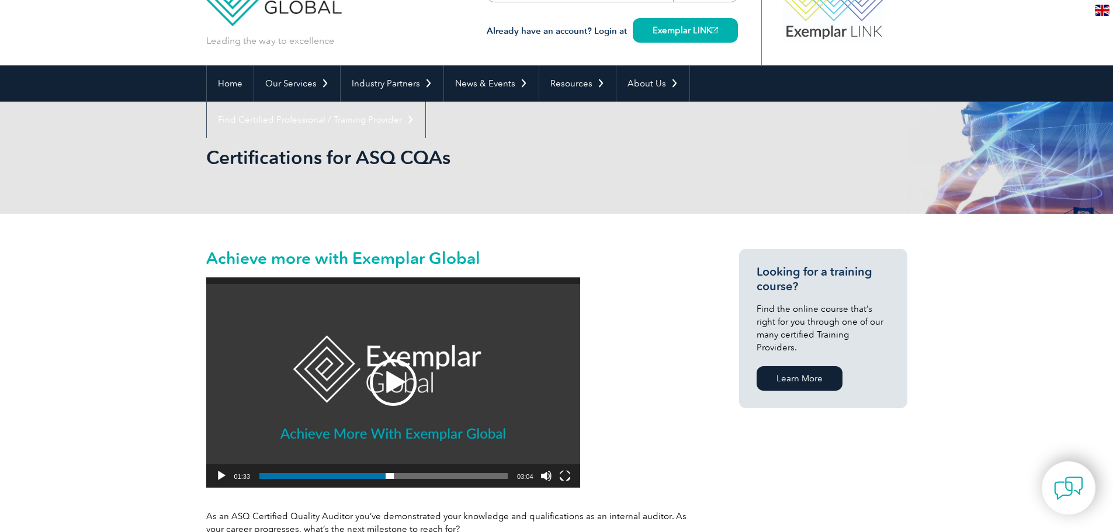
scroll to position [0, 0]
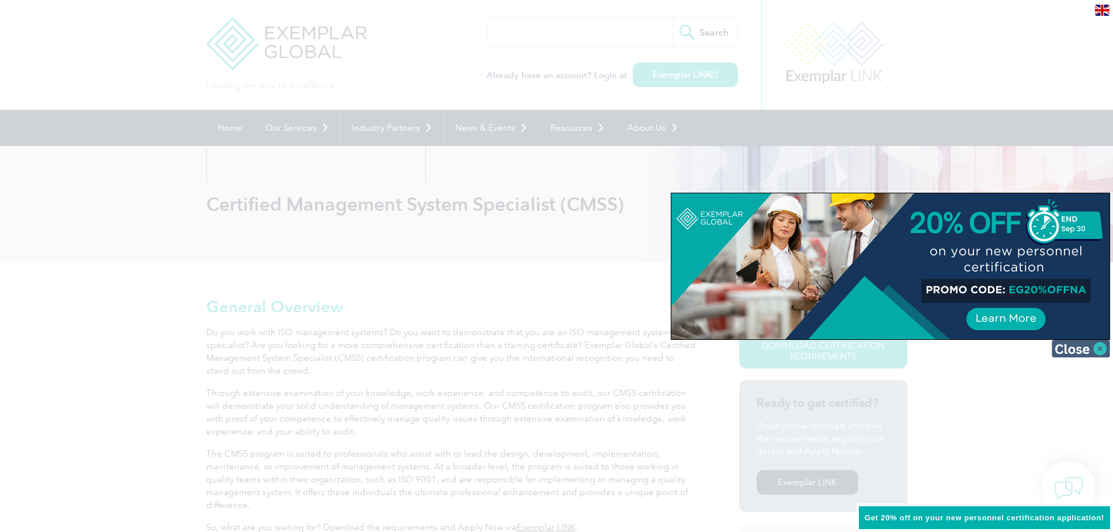
click at [1079, 349] on img at bounding box center [1080, 349] width 58 height 18
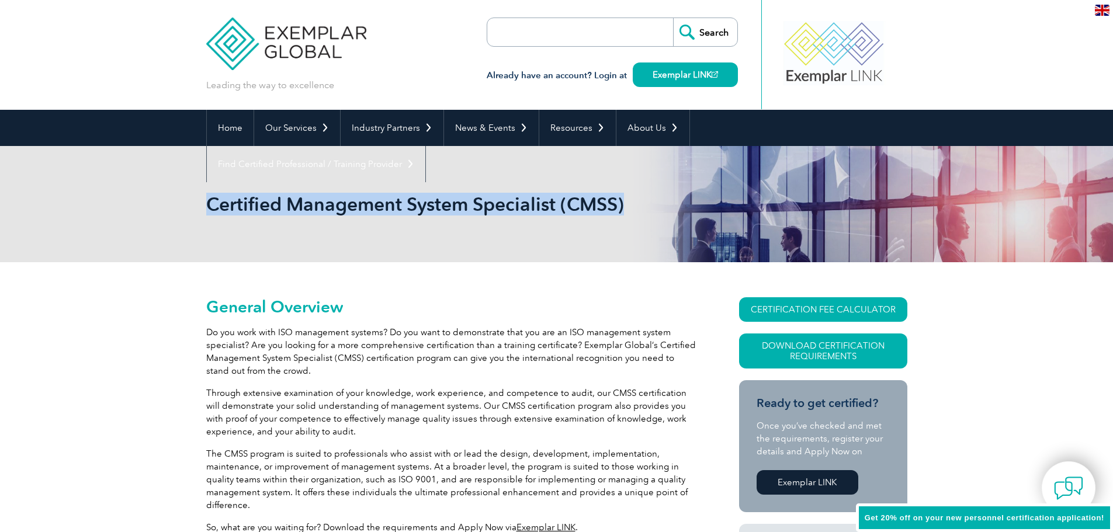
drag, startPoint x: 211, startPoint y: 200, endPoint x: 651, endPoint y: 218, distance: 439.6
click at [651, 218] on div "Certified Management System Specialist (CMSS)" at bounding box center [556, 204] width 701 height 116
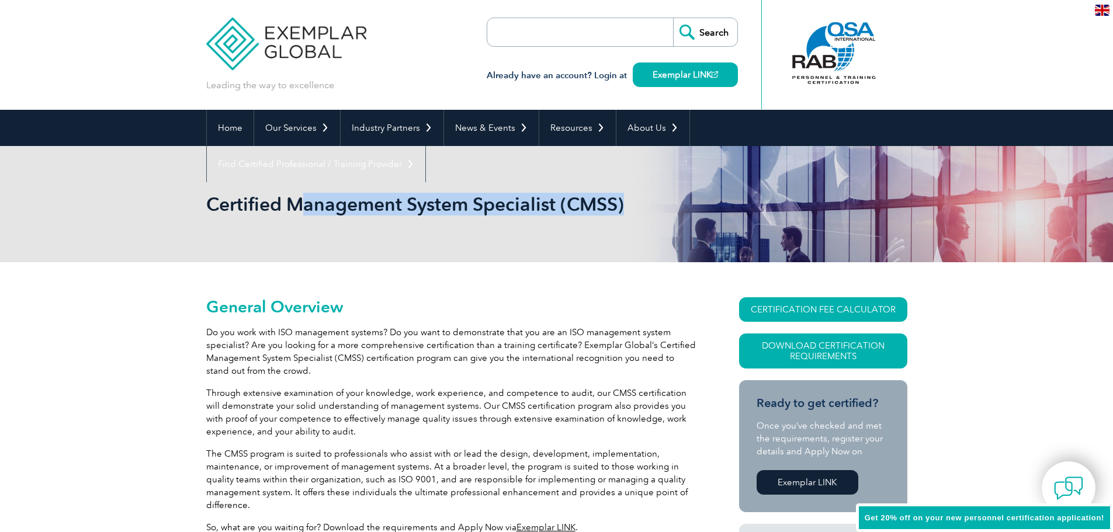
drag, startPoint x: 300, startPoint y: 210, endPoint x: 637, endPoint y: 202, distance: 336.6
click at [637, 202] on h1 "Certified Management System Specialist (CMSS)" at bounding box center [430, 204] width 449 height 23
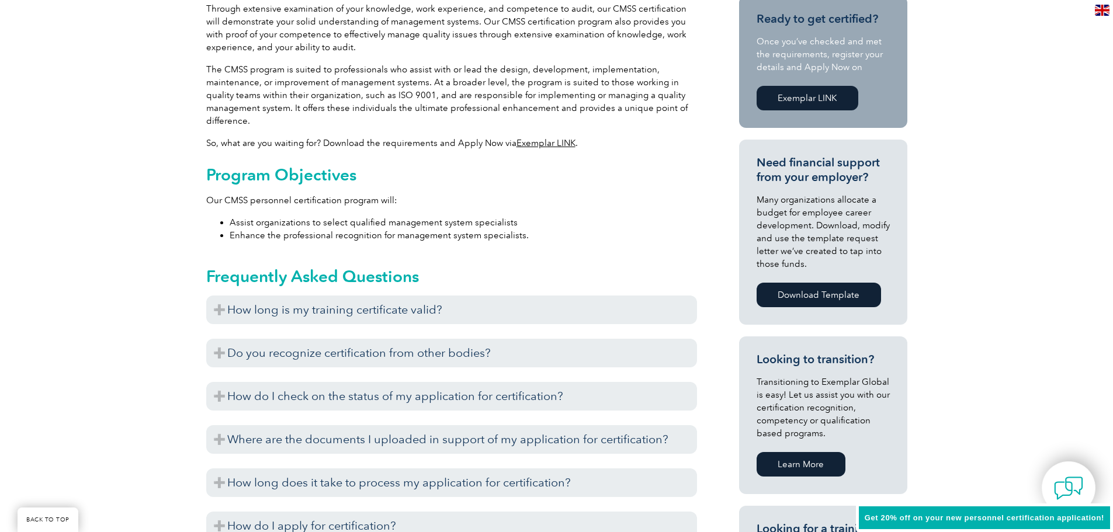
scroll to position [409, 0]
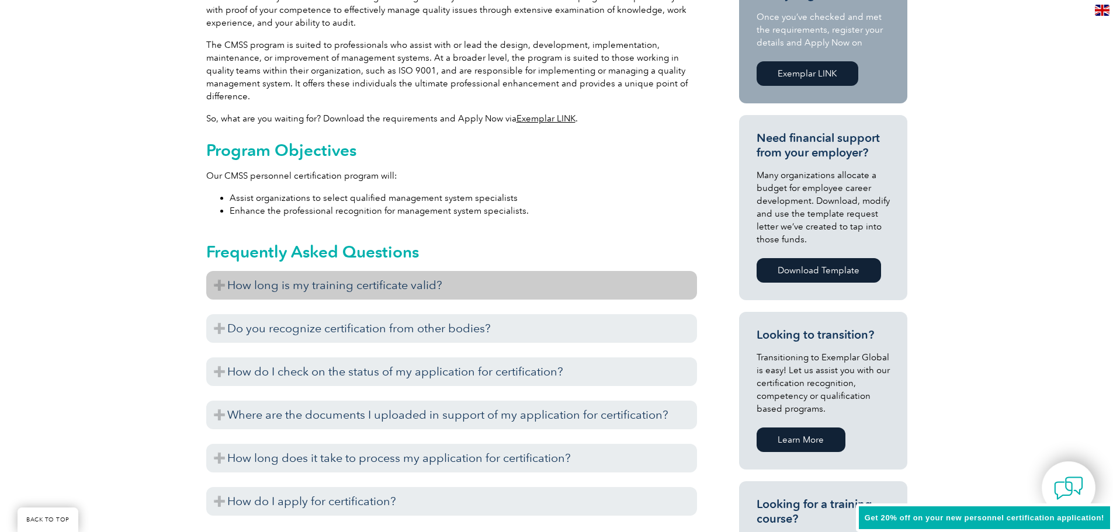
click at [263, 287] on h3 "How long is my training certificate valid?" at bounding box center [451, 285] width 491 height 29
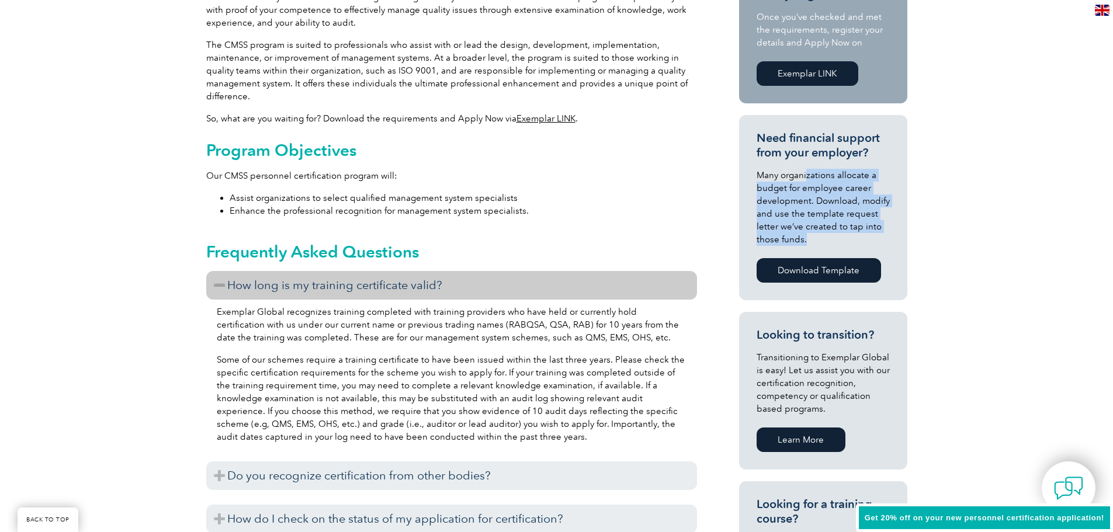
drag, startPoint x: 808, startPoint y: 172, endPoint x: 852, endPoint y: 239, distance: 80.2
click at [852, 239] on p "Many organizations allocate a budget for employee career development. Download,…" at bounding box center [822, 207] width 133 height 77
click at [826, 232] on p "Many organizations allocate a budget for employee career development. Download,…" at bounding box center [822, 207] width 133 height 77
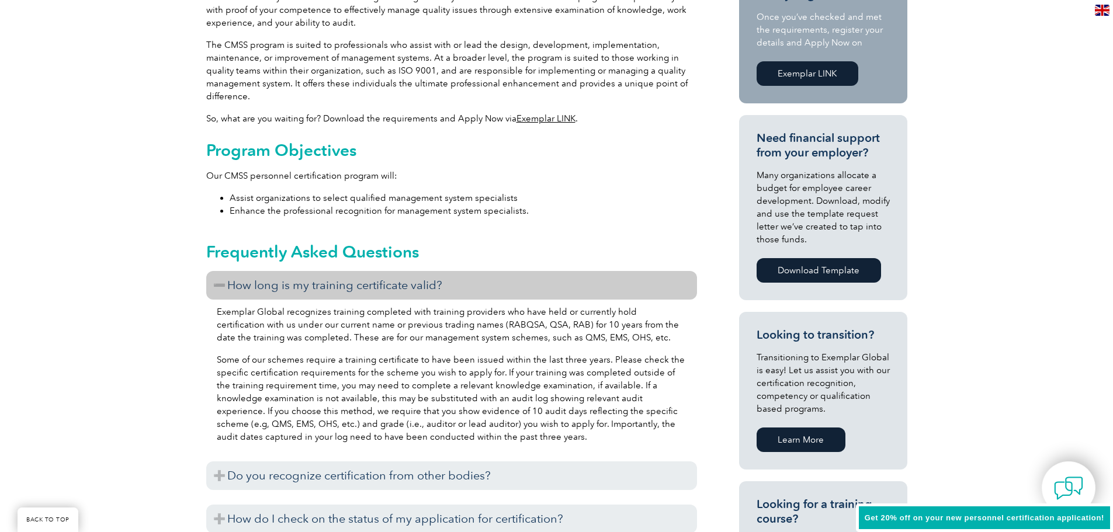
click at [808, 270] on link "Download Template" at bounding box center [818, 270] width 124 height 25
click at [55, 207] on div "General Overview Do you work with ISO management systems? Do you want to demons…" at bounding box center [556, 494] width 1113 height 1282
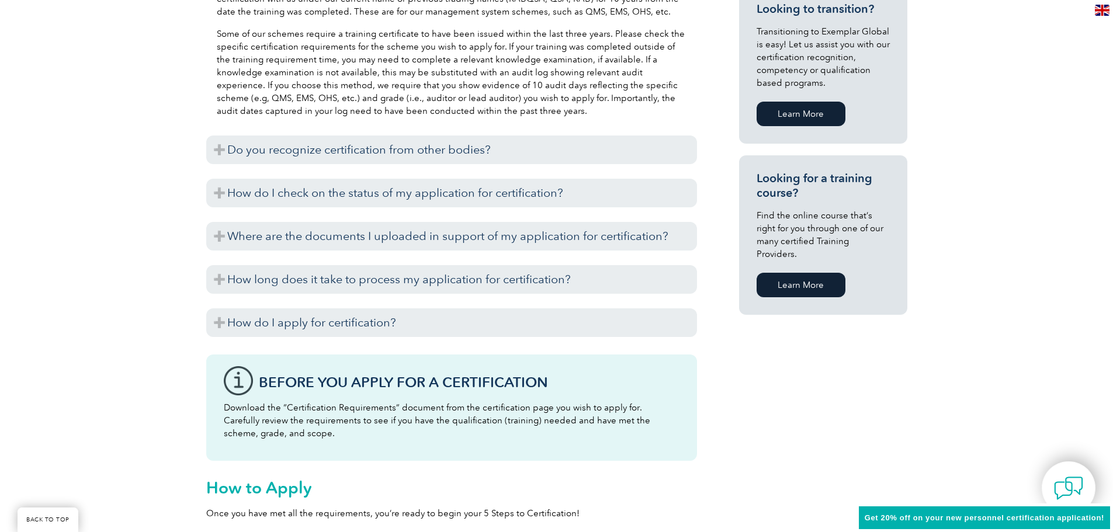
scroll to position [818, 0]
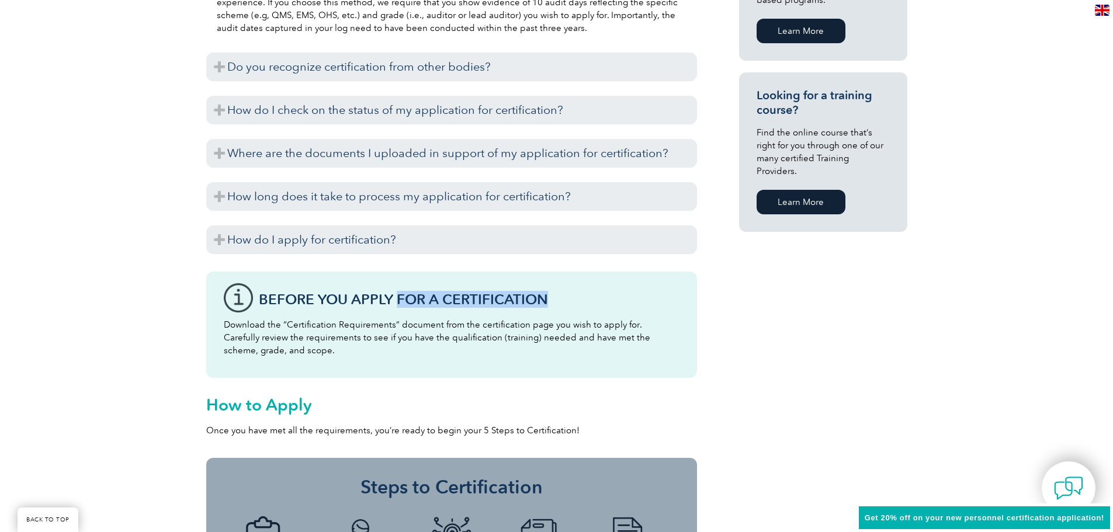
drag, startPoint x: 398, startPoint y: 305, endPoint x: 556, endPoint y: 296, distance: 158.5
click at [556, 296] on h3 "Before You Apply For a Certification" at bounding box center [469, 299] width 421 height 15
drag, startPoint x: 286, startPoint y: 324, endPoint x: 652, endPoint y: 350, distance: 367.7
click at [652, 350] on p "Download the “Certification Requirements” document from the certification page …" at bounding box center [452, 337] width 456 height 39
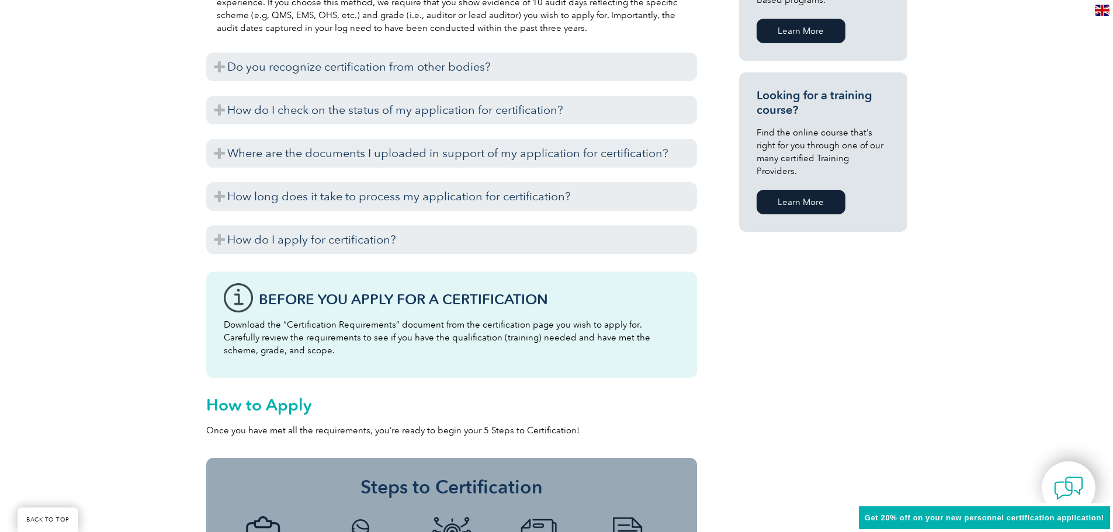
click at [652, 350] on p "Download the “Certification Requirements” document from the certification page …" at bounding box center [452, 337] width 456 height 39
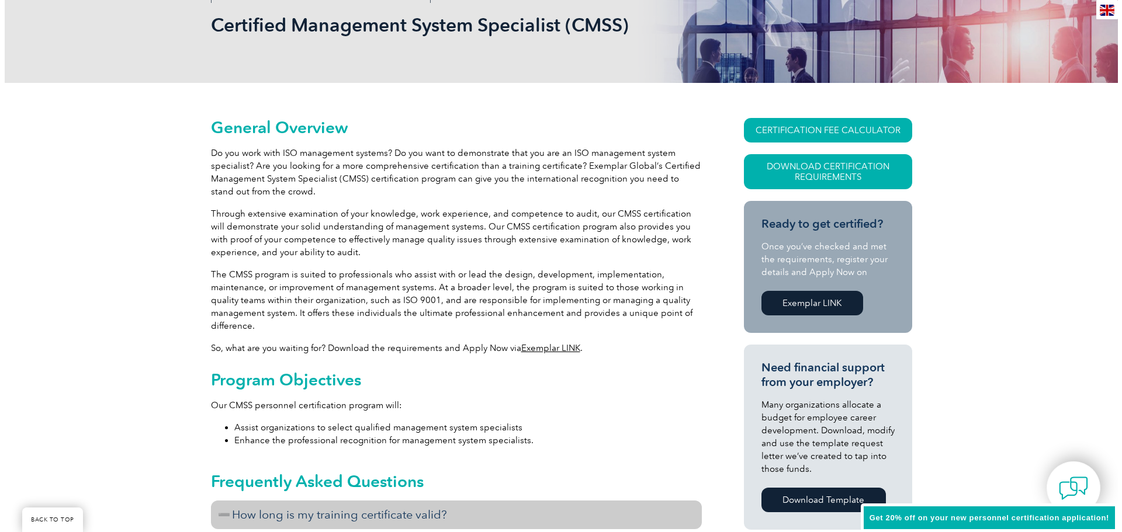
scroll to position [175, 0]
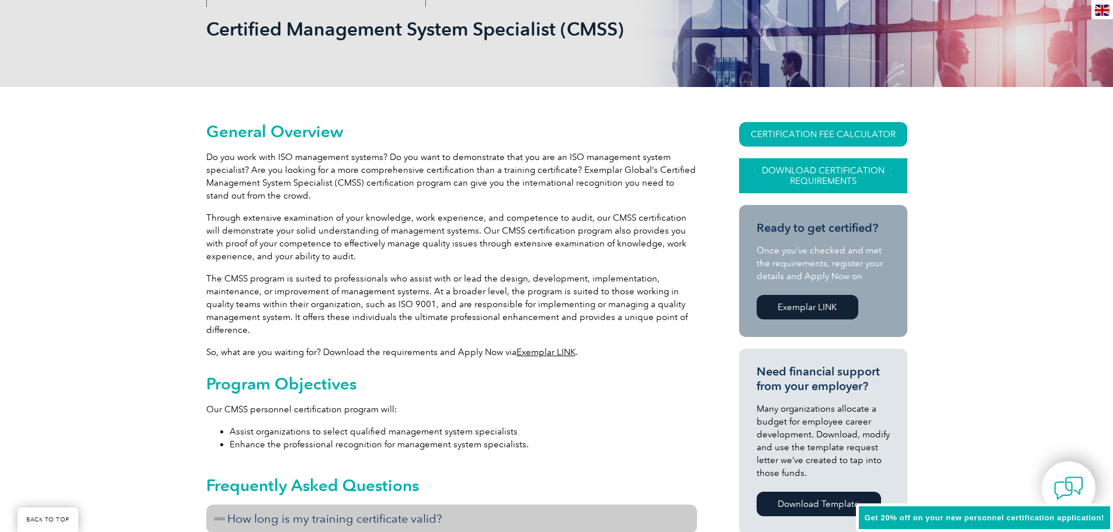
click at [811, 170] on link "Download Certification Requirements" at bounding box center [823, 175] width 168 height 35
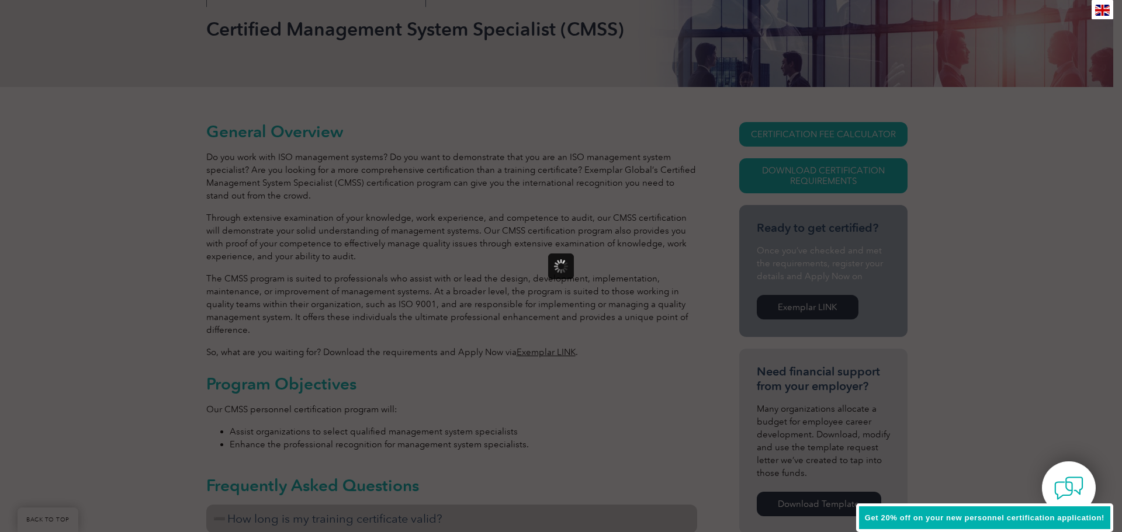
scroll to position [0, 0]
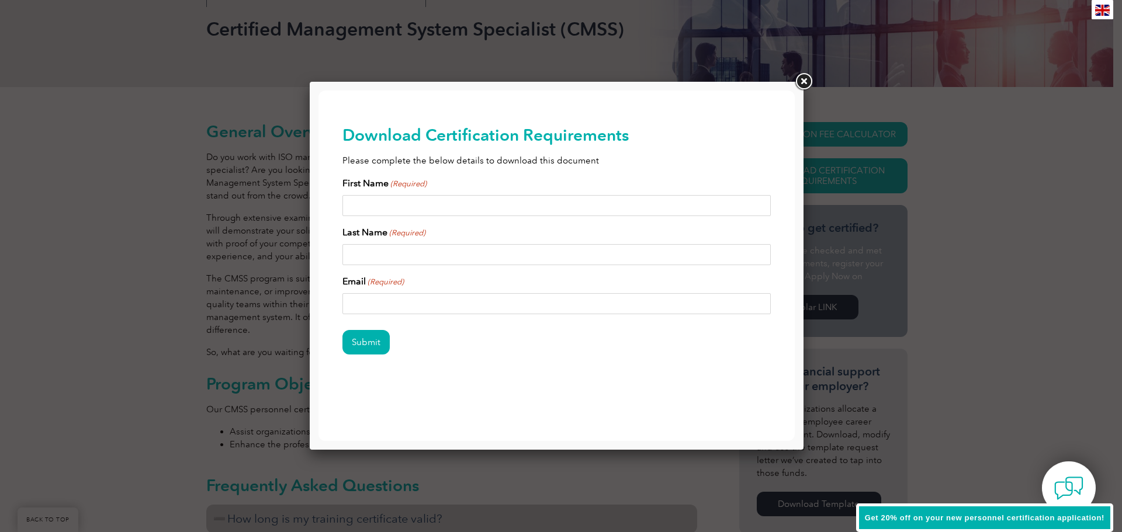
click at [435, 214] on input "First Name (Required)" at bounding box center [556, 205] width 429 height 21
type input "mansour"
type input "Al-Humaydani"
type input "mansoor.dd@gmail.com"
click at [369, 344] on input "Submit" at bounding box center [365, 342] width 47 height 25
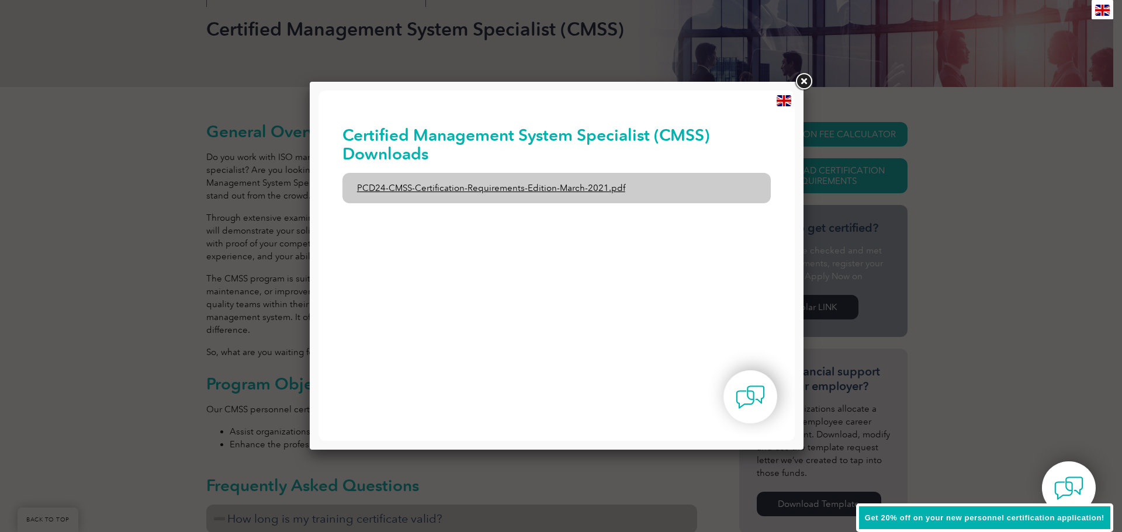
click at [524, 192] on link "PCD24-CMSS-Certification-Requirements-Edition-March-2021.pdf" at bounding box center [556, 188] width 429 height 30
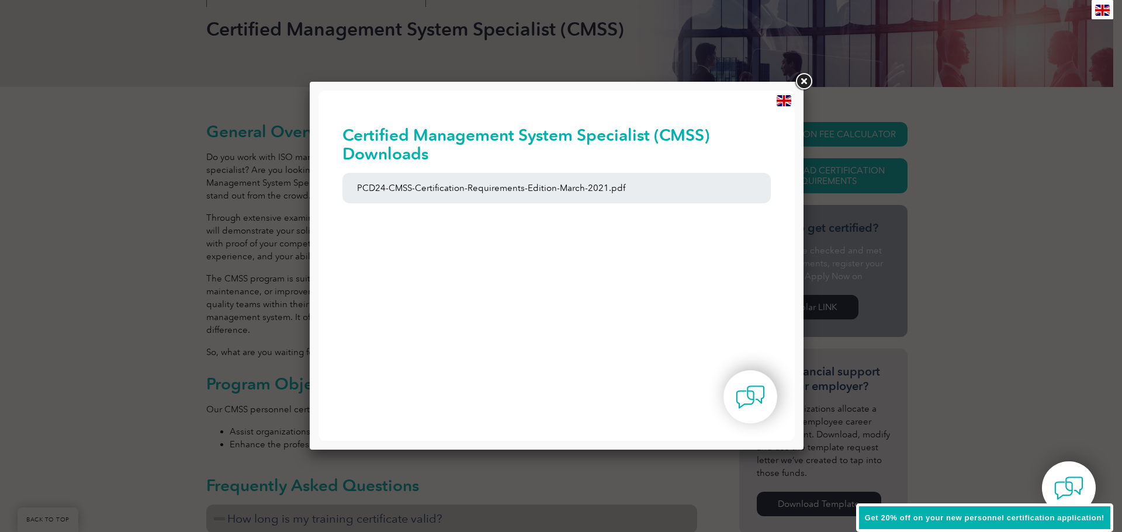
click at [806, 81] on link at bounding box center [803, 81] width 21 height 21
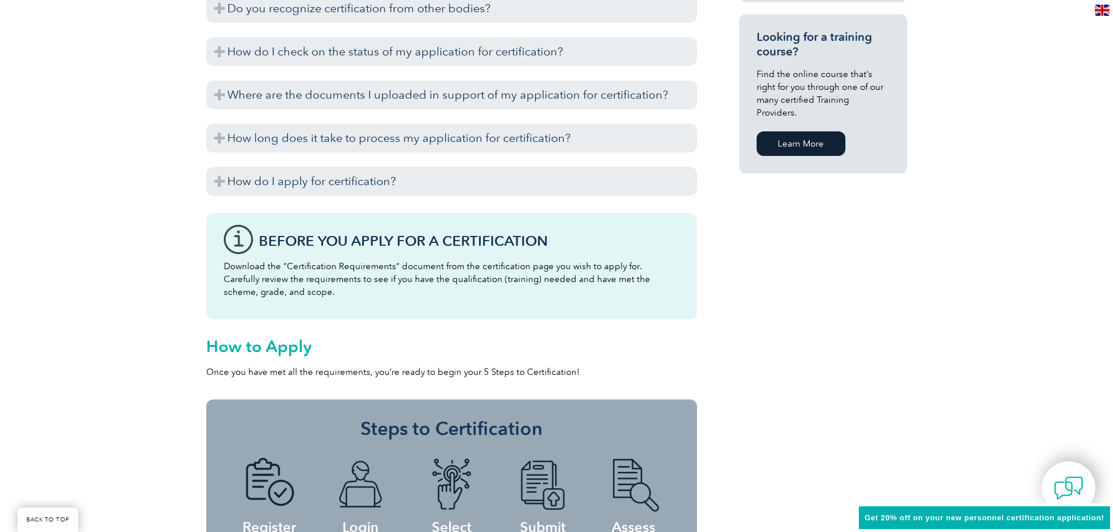
scroll to position [1343, 0]
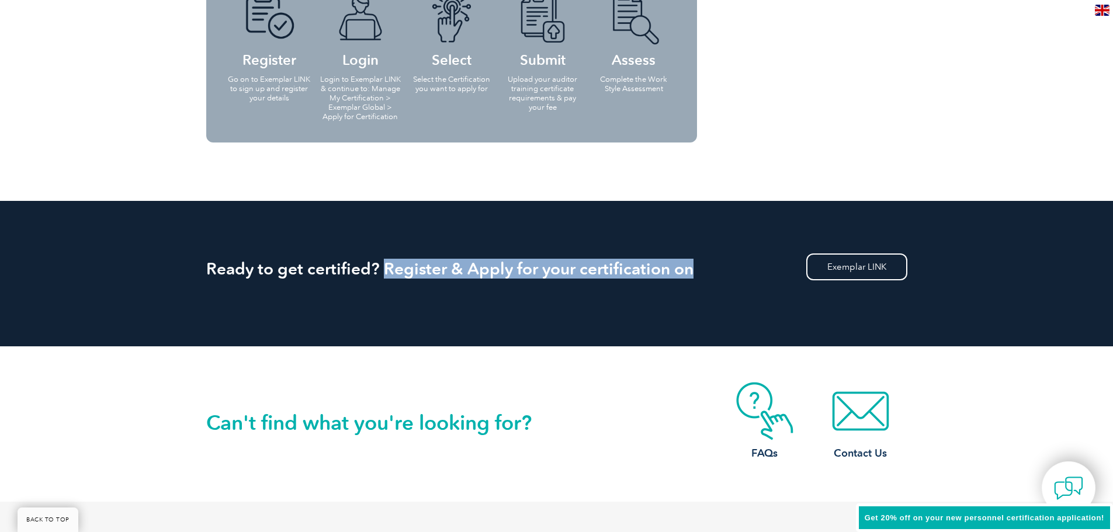
drag, startPoint x: 386, startPoint y: 261, endPoint x: 703, endPoint y: 271, distance: 317.9
click at [702, 271] on h2 "Ready to get certified? Register & Apply for your certification on" at bounding box center [556, 268] width 701 height 19
click at [703, 271] on h2 "Ready to get certified? Register & Apply for your certification on" at bounding box center [556, 268] width 701 height 19
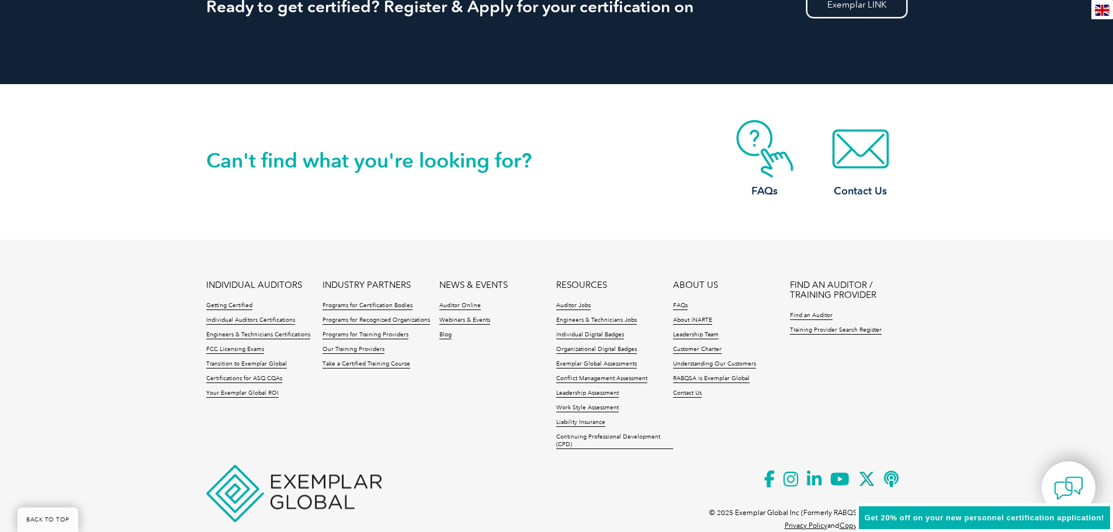
scroll to position [1633, 0]
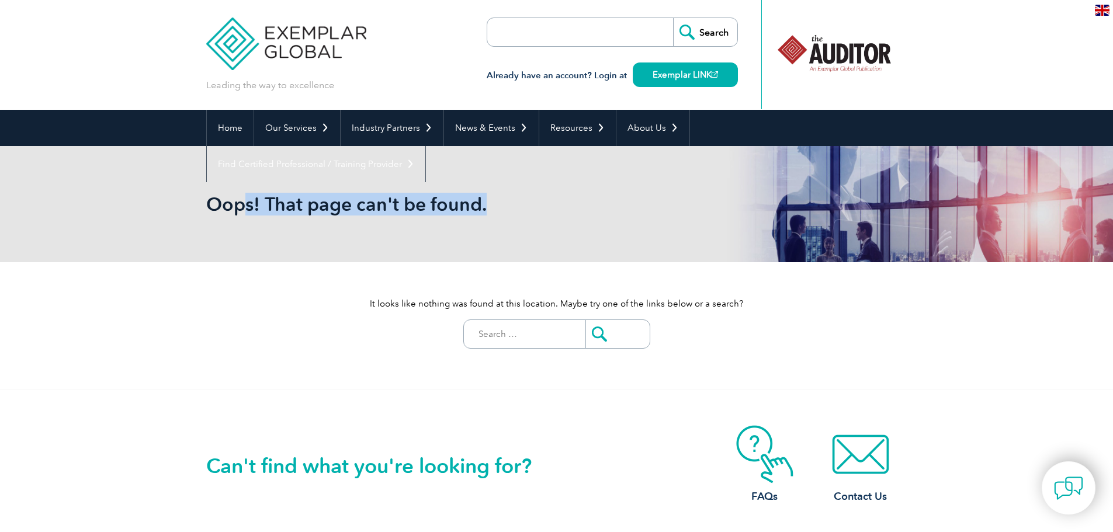
drag, startPoint x: 241, startPoint y: 218, endPoint x: 576, endPoint y: 207, distance: 335.5
click at [576, 207] on div "Oops! That page can't be found." at bounding box center [556, 204] width 701 height 116
click at [576, 207] on h1 "Oops! That page can't be found." at bounding box center [430, 204] width 449 height 23
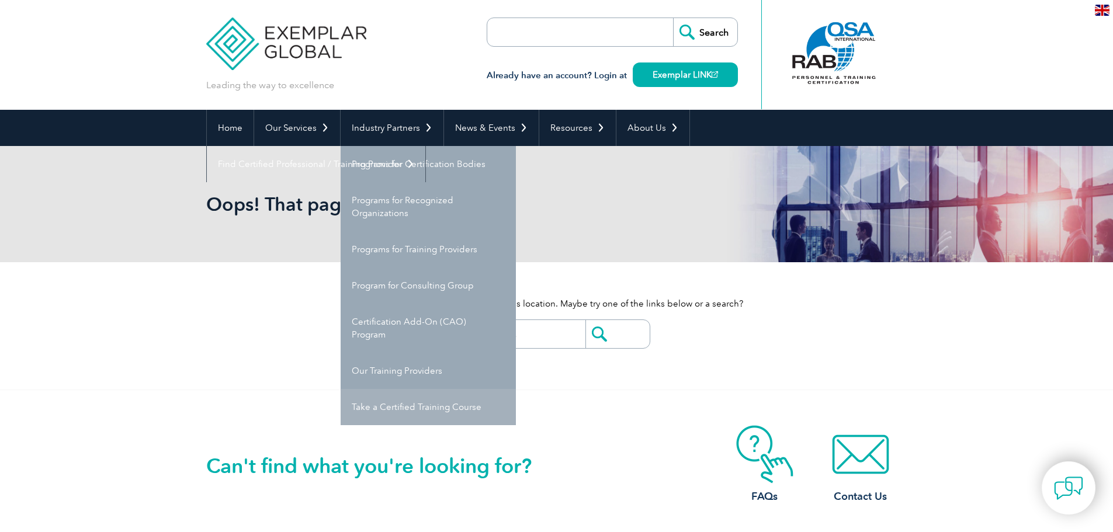
click at [454, 403] on link "Take a Certified Training Course" at bounding box center [428, 407] width 175 height 36
